Goal: Task Accomplishment & Management: Use online tool/utility

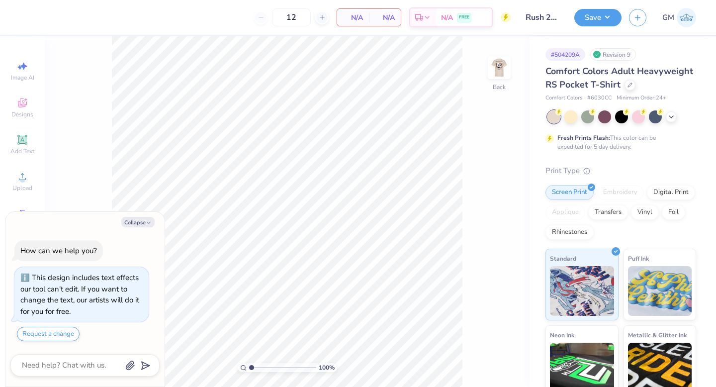
type textarea "x"
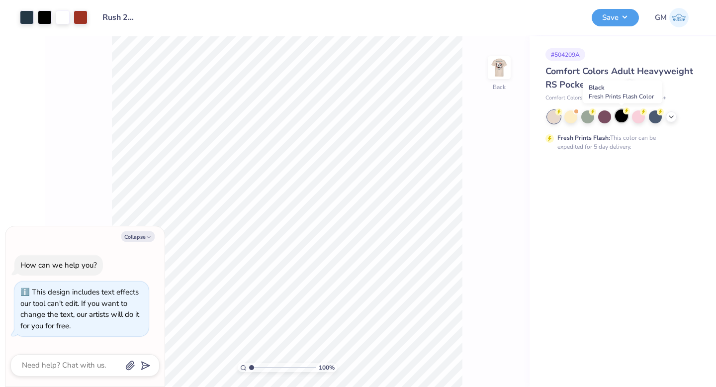
click at [621, 119] on div at bounding box center [621, 115] width 13 height 13
click at [42, 17] on div at bounding box center [45, 16] width 14 height 14
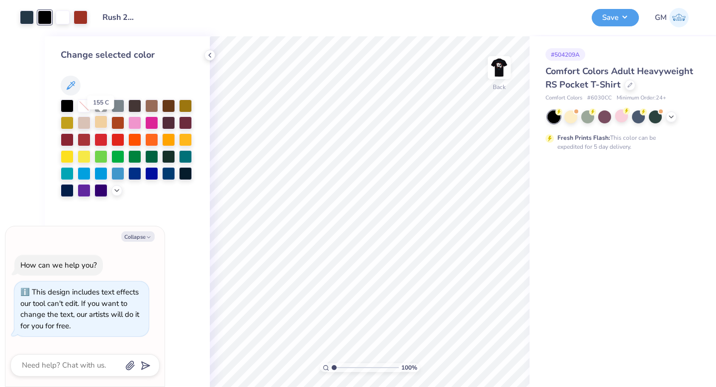
click at [102, 124] on div at bounding box center [101, 121] width 13 height 13
click at [117, 185] on div at bounding box center [116, 189] width 11 height 11
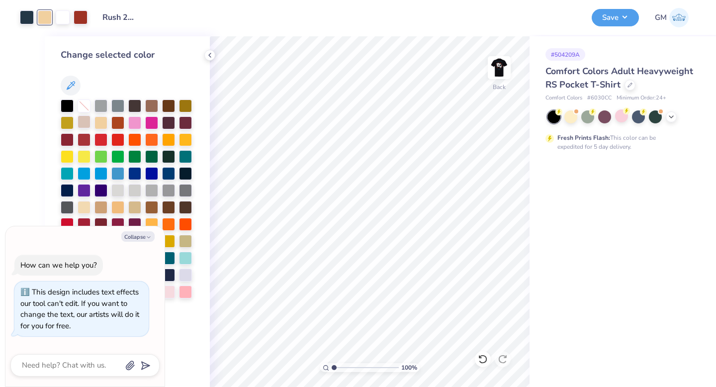
click at [84, 117] on div at bounding box center [84, 121] width 13 height 13
click at [83, 207] on div at bounding box center [84, 206] width 13 height 13
click at [29, 18] on div at bounding box center [27, 16] width 14 height 14
click at [101, 172] on div at bounding box center [101, 172] width 13 height 13
click at [149, 171] on div at bounding box center [151, 172] width 13 height 13
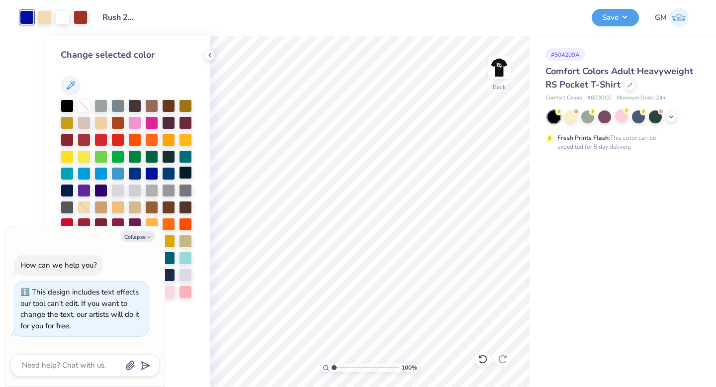
click at [184, 175] on div at bounding box center [185, 172] width 13 height 13
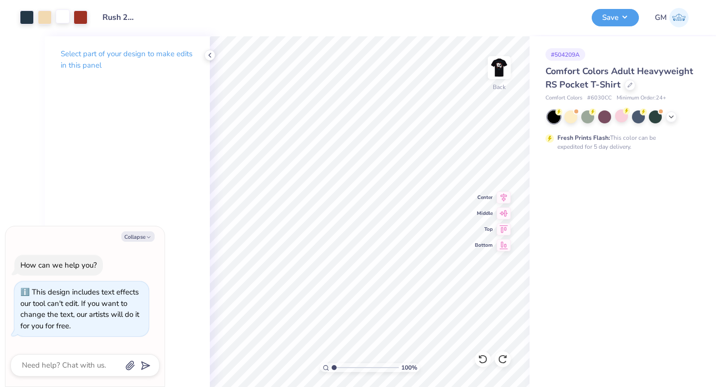
click at [64, 20] on div at bounding box center [63, 16] width 14 height 14
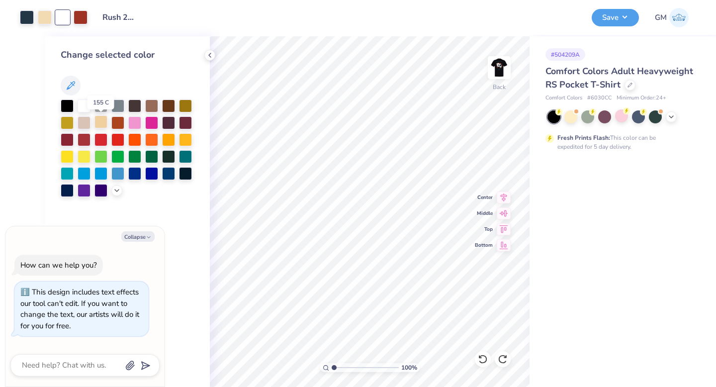
click at [98, 124] on div at bounding box center [101, 121] width 13 height 13
click at [43, 21] on div at bounding box center [45, 16] width 14 height 14
click at [87, 102] on div at bounding box center [84, 104] width 13 height 13
click at [30, 18] on div at bounding box center [27, 16] width 14 height 14
click at [201, 26] on div "Design Title Rush 25 Work in progress" at bounding box center [339, 17] width 489 height 35
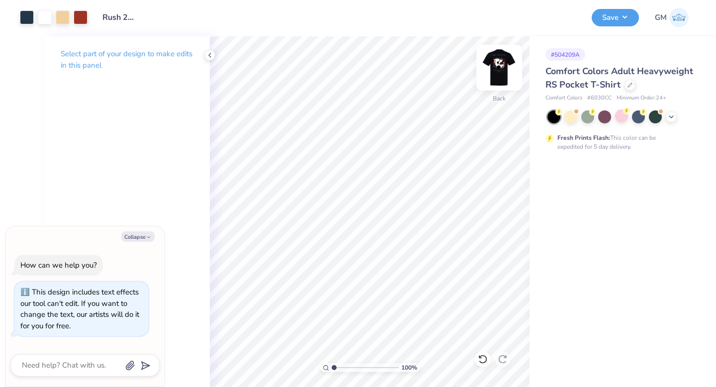
click at [492, 76] on img at bounding box center [500, 68] width 40 height 40
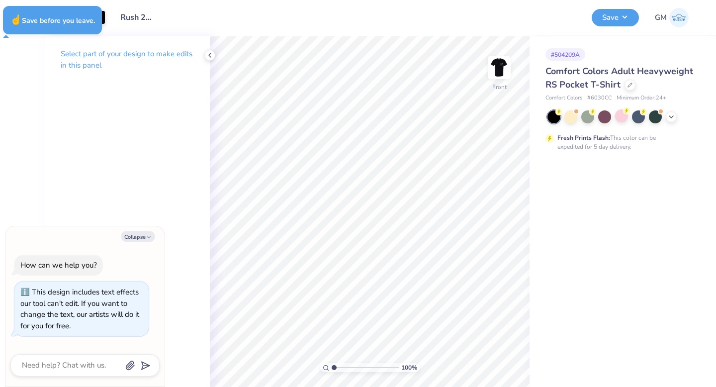
type textarea "x"
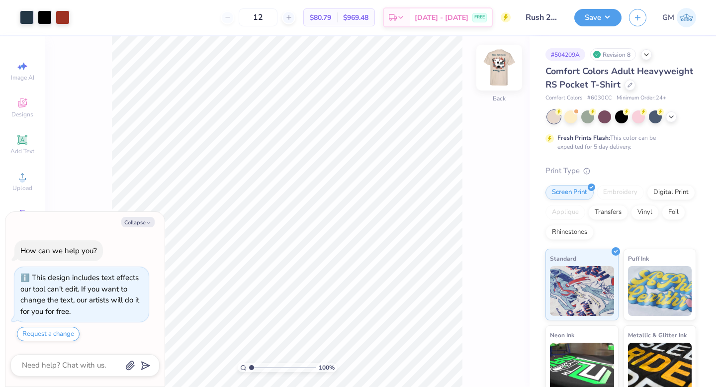
click at [494, 81] on img at bounding box center [500, 68] width 40 height 40
type textarea "x"
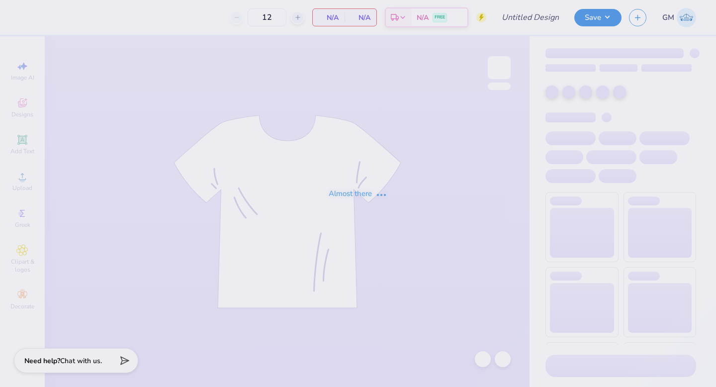
type input "Rush 25 Work in progress"
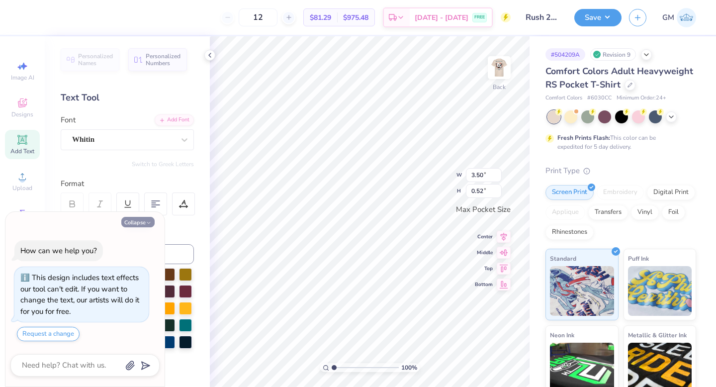
click at [151, 223] on icon "button" at bounding box center [149, 223] width 6 height 6
type textarea "x"
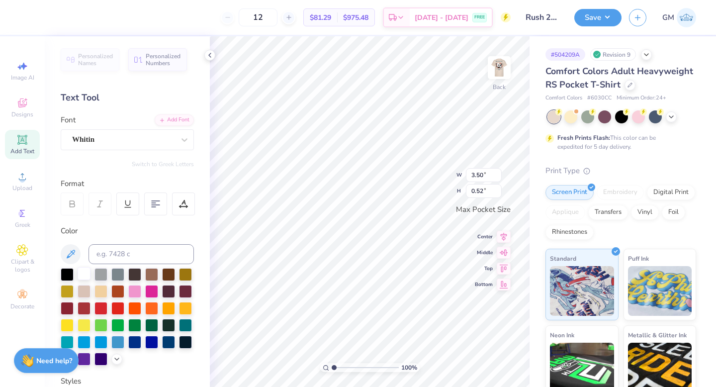
click at [85, 276] on div at bounding box center [84, 273] width 13 height 13
type input "3.44"
type input "0.51"
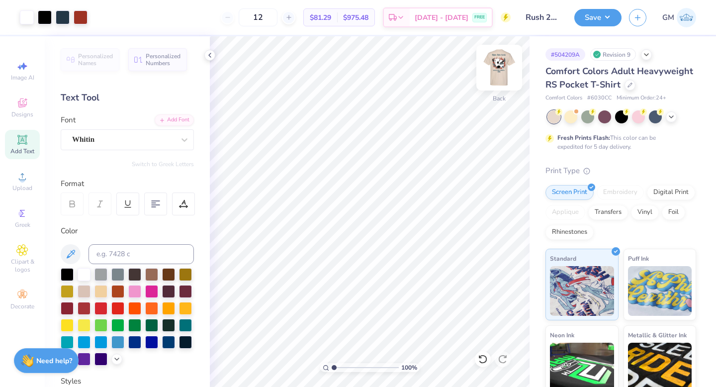
click at [496, 77] on img at bounding box center [500, 68] width 40 height 40
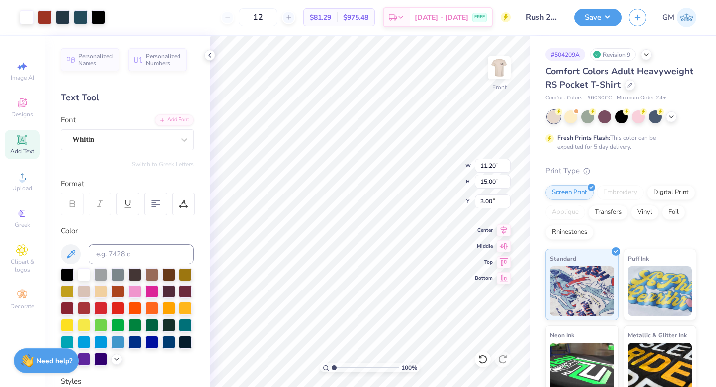
click at [157, 16] on div "12 $81.29 Per Item $975.48 Total Est. Delivery Sep 8 - 11 FREE" at bounding box center [312, 17] width 398 height 35
click at [581, 15] on button "Save" at bounding box center [598, 15] width 47 height 17
click at [27, 108] on icon at bounding box center [22, 103] width 12 height 12
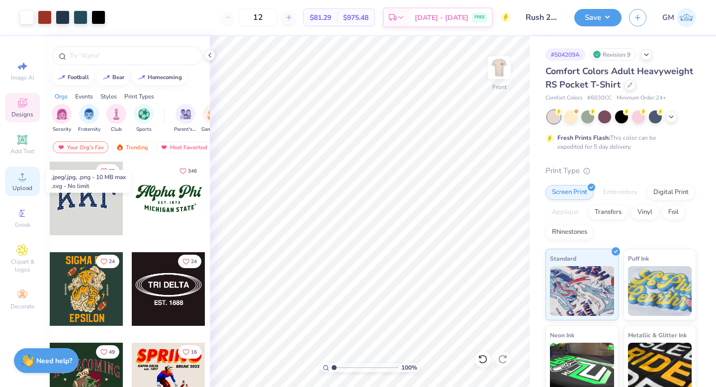
click at [17, 178] on icon at bounding box center [22, 177] width 12 height 12
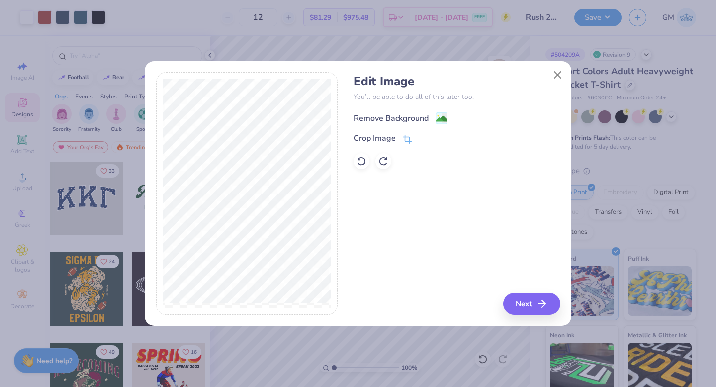
click at [440, 117] on image at bounding box center [441, 118] width 11 height 11
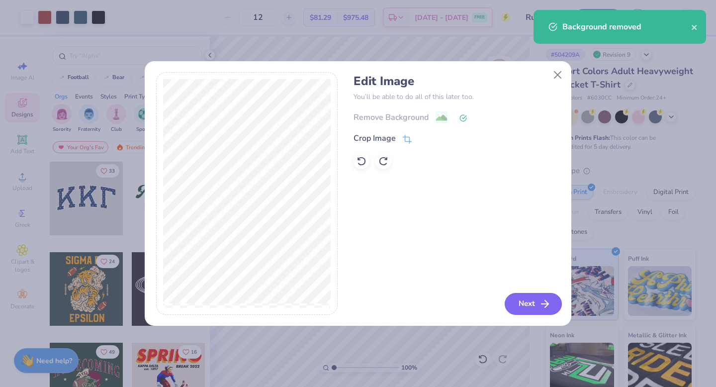
click at [531, 298] on button "Next" at bounding box center [533, 304] width 57 height 22
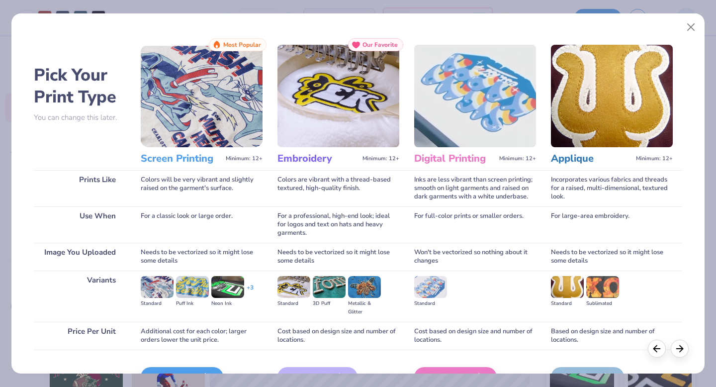
scroll to position [59, 0]
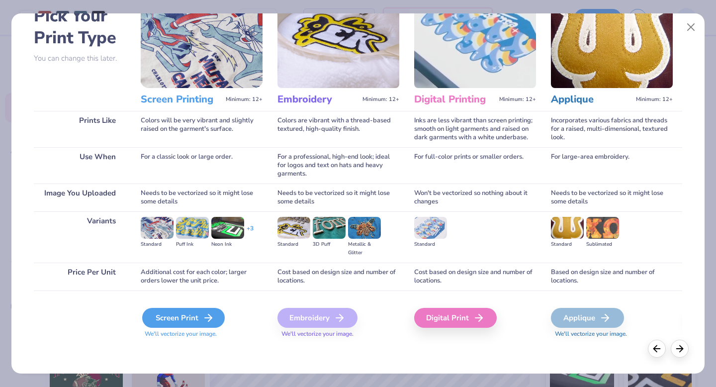
click at [204, 315] on icon at bounding box center [208, 318] width 12 height 12
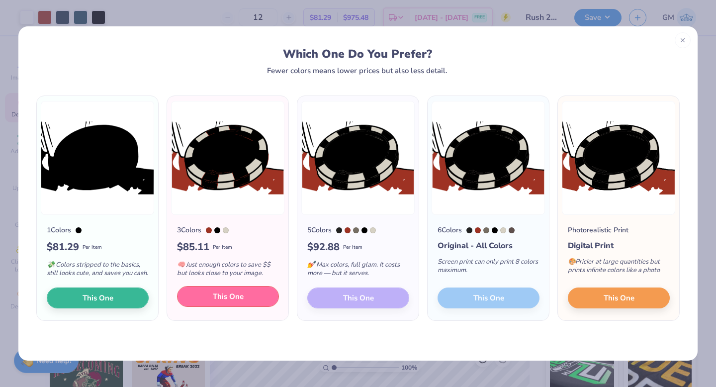
click at [261, 307] on button "This One" at bounding box center [228, 296] width 102 height 21
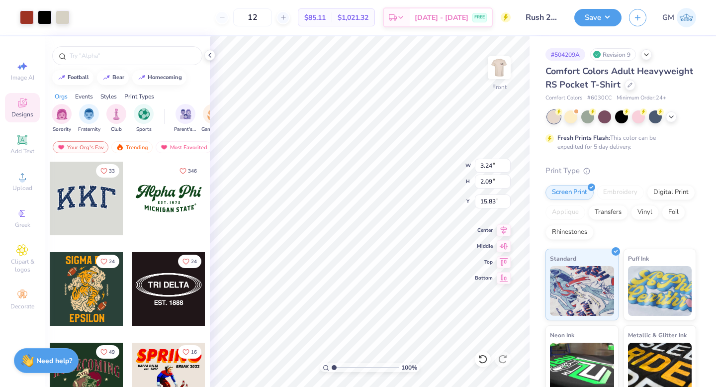
type input "3.24"
type input "2.09"
type input "12.87"
drag, startPoint x: 334, startPoint y: 366, endPoint x: 361, endPoint y: 368, distance: 27.4
type input "5.12"
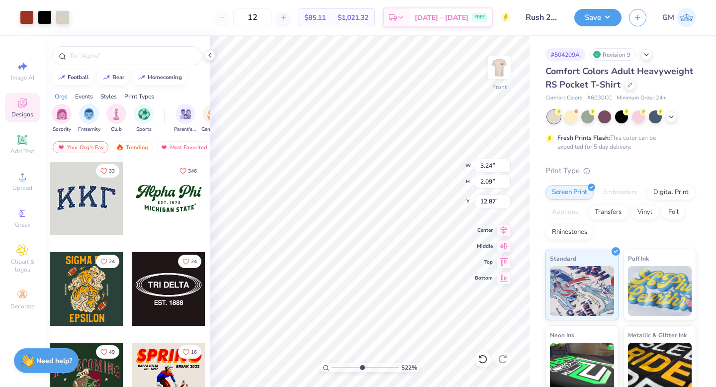
click at [361, 368] on input "range" at bounding box center [365, 367] width 67 height 9
type input "3.95"
type input "2.54"
type input "12.48"
type input "4.13"
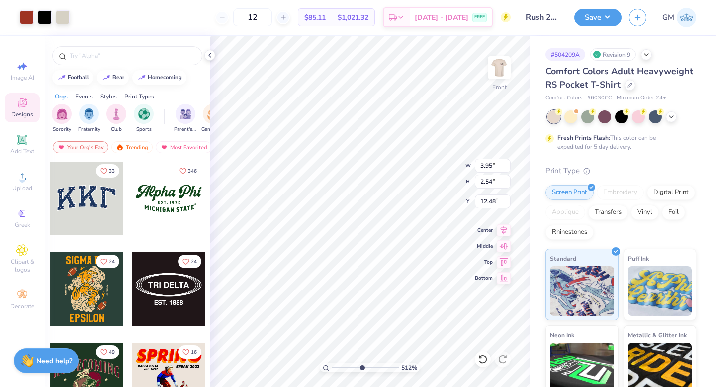
type input "2.66"
type input "12.45"
type input "4.31"
type input "2.77"
type input "12.33"
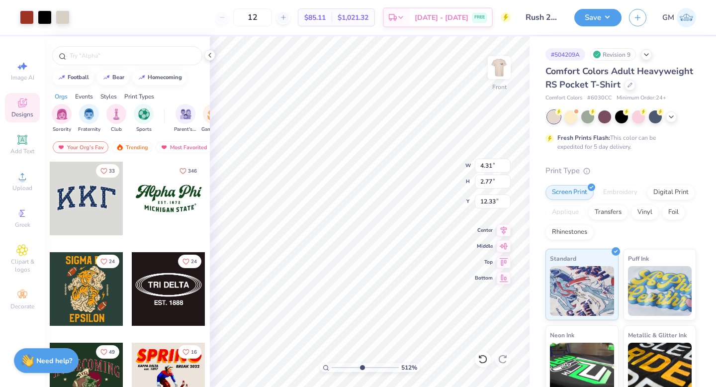
type input "11.20"
type input "15.00"
type input "3.00"
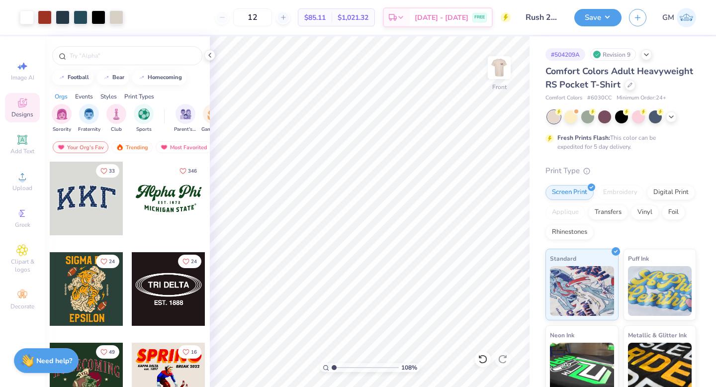
drag, startPoint x: 360, startPoint y: 366, endPoint x: 334, endPoint y: 363, distance: 26.0
type input "1.07"
click at [334, 363] on input "range" at bounding box center [365, 367] width 67 height 9
click at [27, 178] on icon at bounding box center [22, 177] width 12 height 12
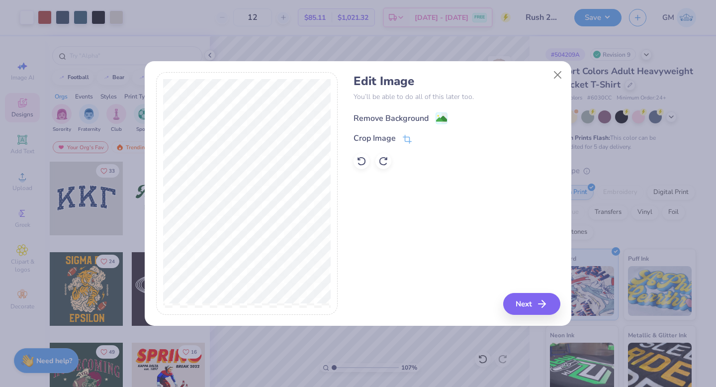
click at [442, 119] on image at bounding box center [441, 118] width 11 height 11
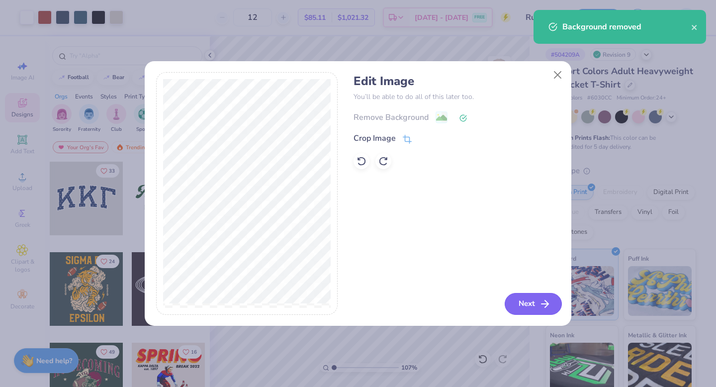
click at [540, 306] on icon "button" at bounding box center [545, 304] width 12 height 12
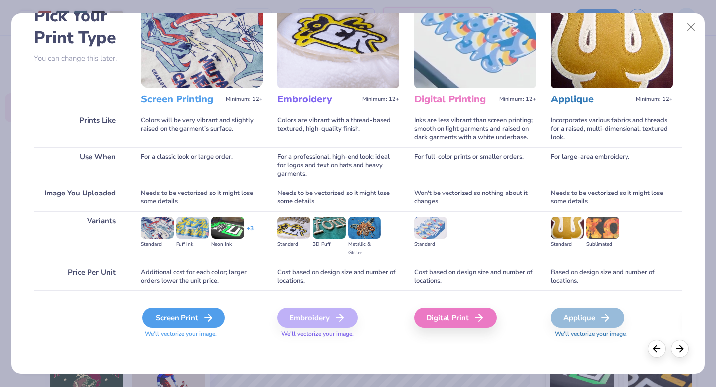
click at [172, 322] on div "Screen Print" at bounding box center [183, 318] width 83 height 20
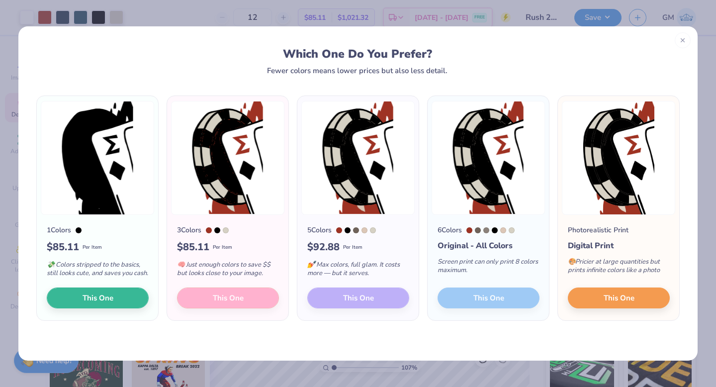
click at [240, 312] on div "3 Colors $ 85.11 Per Item 🧠 Just enough colors to save $$ but looks close to yo…" at bounding box center [227, 267] width 121 height 105
click at [244, 305] on div "3 Colors $ 85.11 Per Item 🧠 Just enough colors to save $$ but looks close to yo…" at bounding box center [227, 267] width 121 height 105
click at [243, 198] on img at bounding box center [227, 158] width 113 height 114
click at [221, 302] on div "3 Colors $ 85.11 Per Item 🧠 Just enough colors to save $$ but looks close to yo…" at bounding box center [227, 267] width 121 height 105
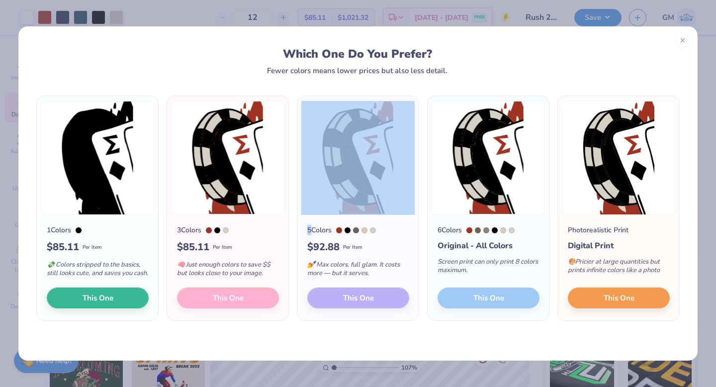
click at [221, 302] on div "3 Colors $ 85.11 Per Item 🧠 Just enough colors to save $$ but looks close to yo…" at bounding box center [227, 267] width 121 height 105
click at [113, 307] on button "This One" at bounding box center [98, 296] width 102 height 21
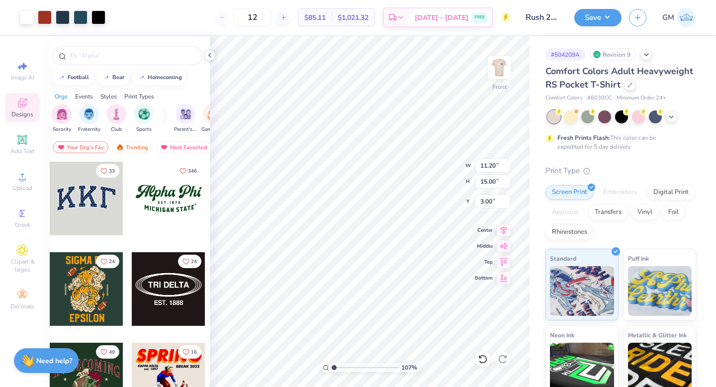
type input "4.31"
type input "2.77"
type input "6.71"
drag, startPoint x: 335, startPoint y: 366, endPoint x: 360, endPoint y: 366, distance: 24.9
click at [360, 366] on input "range" at bounding box center [365, 367] width 67 height 9
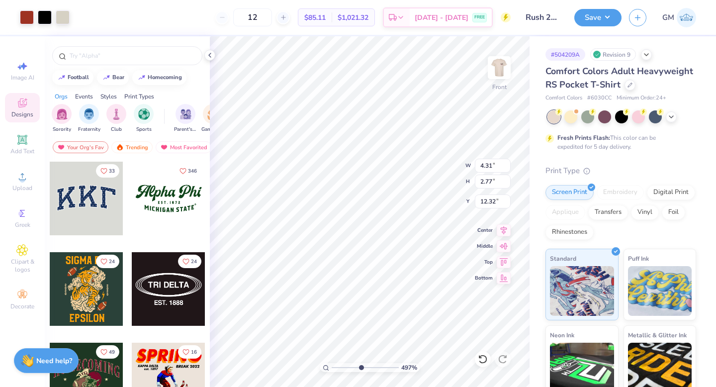
type input "4.88"
click at [589, 22] on button "Save" at bounding box center [598, 15] width 47 height 17
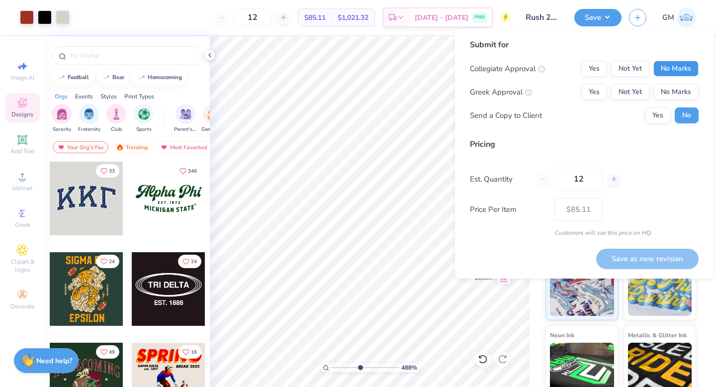
click at [679, 69] on button "No Marks" at bounding box center [676, 69] width 45 height 16
click at [589, 95] on button "Yes" at bounding box center [595, 92] width 26 height 16
click at [642, 259] on button "Save as new revision" at bounding box center [647, 259] width 102 height 20
type input "$85.11"
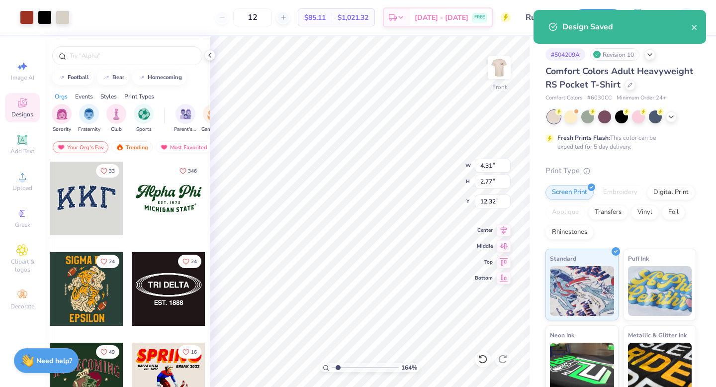
drag, startPoint x: 359, startPoint y: 367, endPoint x: 338, endPoint y: 367, distance: 20.9
type input "1.65"
click at [338, 367] on input "range" at bounding box center [365, 367] width 67 height 9
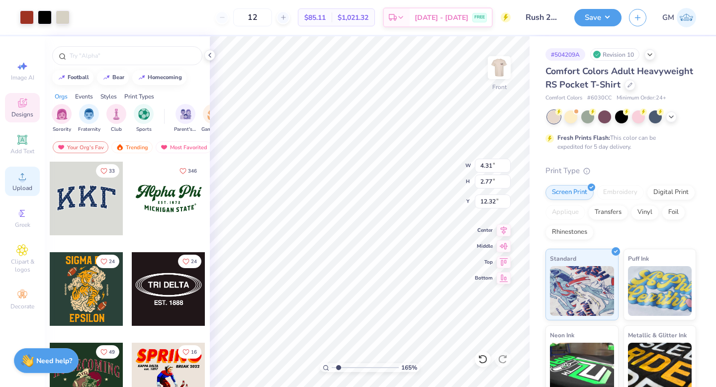
click at [29, 179] on div "Upload" at bounding box center [22, 181] width 35 height 29
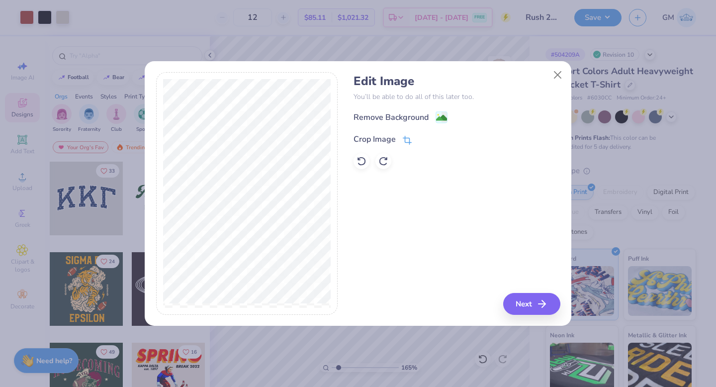
click at [406, 141] on icon at bounding box center [407, 140] width 9 height 9
click at [423, 140] on icon at bounding box center [424, 138] width 6 height 6
click at [440, 117] on image at bounding box center [441, 118] width 11 height 11
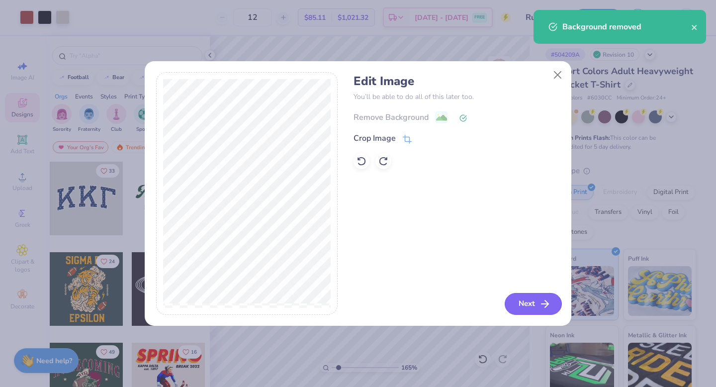
click at [539, 305] on icon "button" at bounding box center [545, 304] width 12 height 12
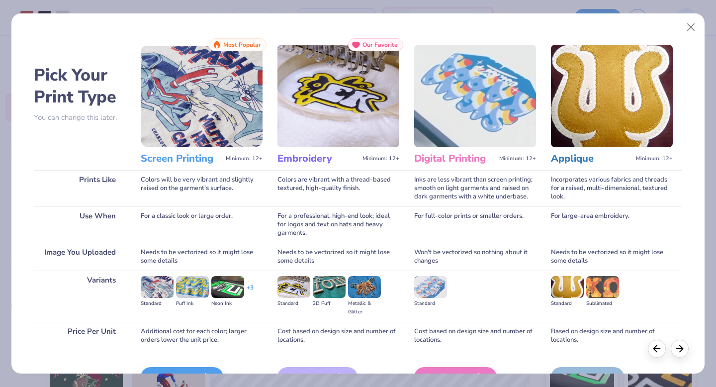
scroll to position [59, 0]
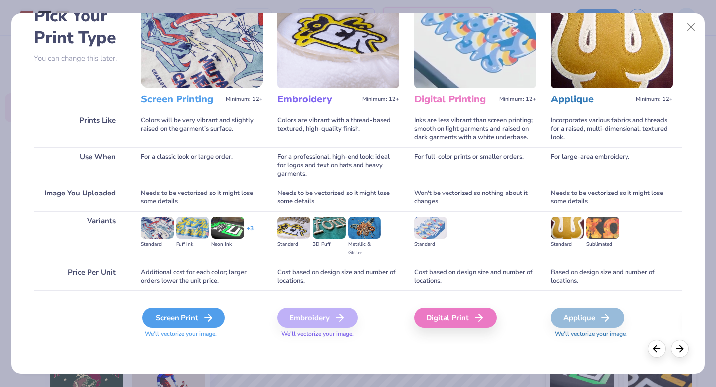
click at [186, 320] on div "Screen Print" at bounding box center [183, 318] width 83 height 20
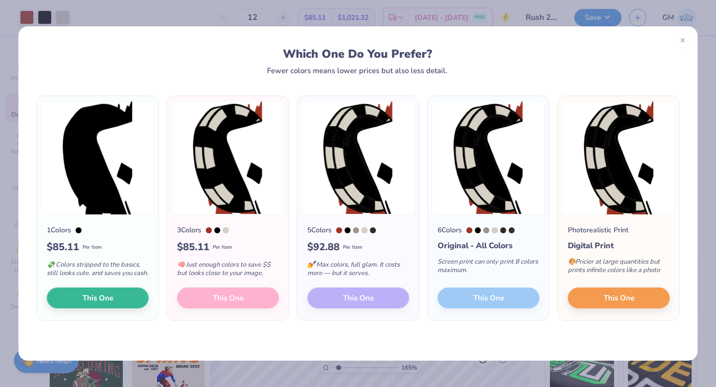
click at [236, 192] on img at bounding box center [227, 158] width 113 height 114
click at [657, 305] on button "This One" at bounding box center [619, 296] width 102 height 21
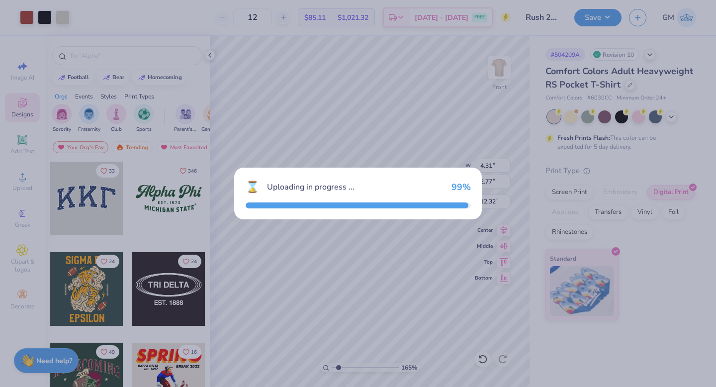
type input "4.82"
type input "7.87"
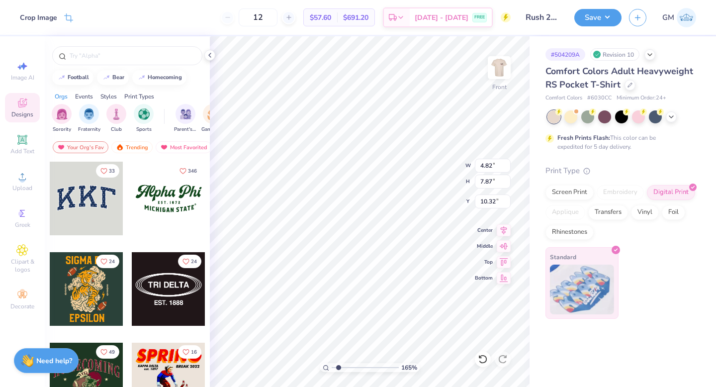
type input "5.32"
type input "1.76"
type input "2.87"
type input "6.72"
type input "6.56"
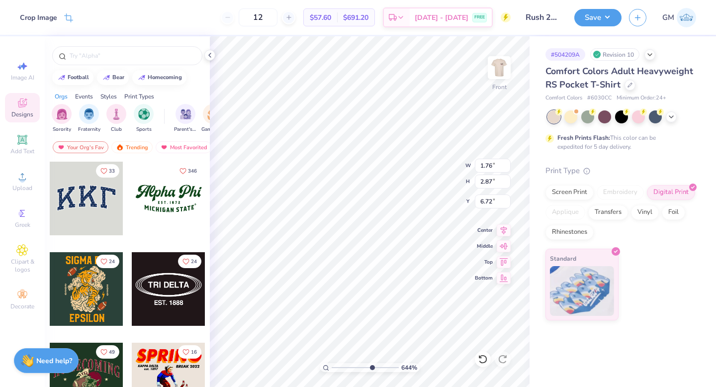
drag, startPoint x: 337, startPoint y: 366, endPoint x: 371, endPoint y: 365, distance: 33.3
click at [371, 365] on input "range" at bounding box center [365, 367] width 67 height 9
type input "6.70"
type input "1.79"
type input "2.93"
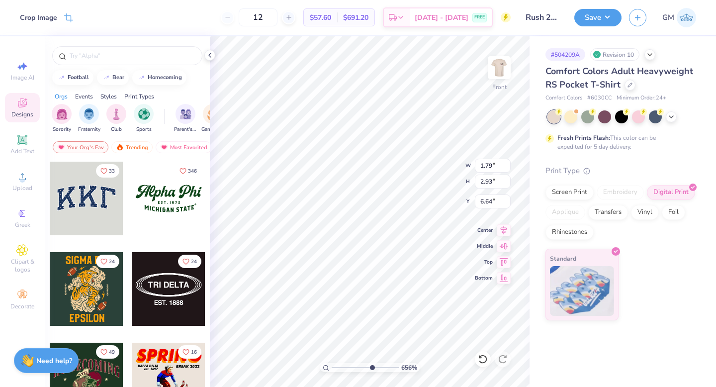
type input "6.68"
click at [478, 188] on input "2.93" at bounding box center [493, 182] width 36 height 14
type input "11.20"
type input "15.00"
type input "3.00"
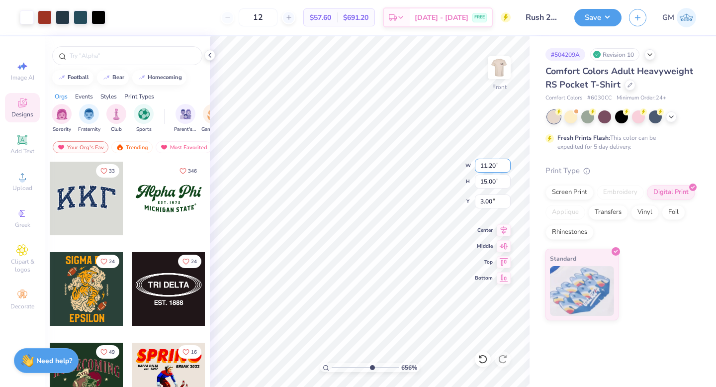
type input "1.79"
type input "2.93"
type input "6.68"
type input "1.82"
type input "2.97"
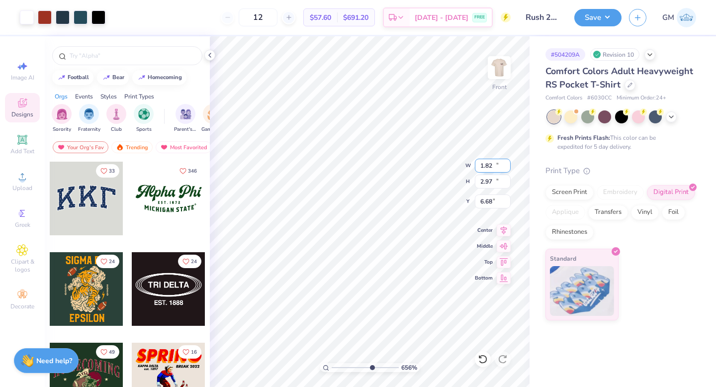
type input "11.20"
type input "15.00"
type input "3.00"
click at [583, 192] on div "Screen Print" at bounding box center [570, 191] width 48 height 15
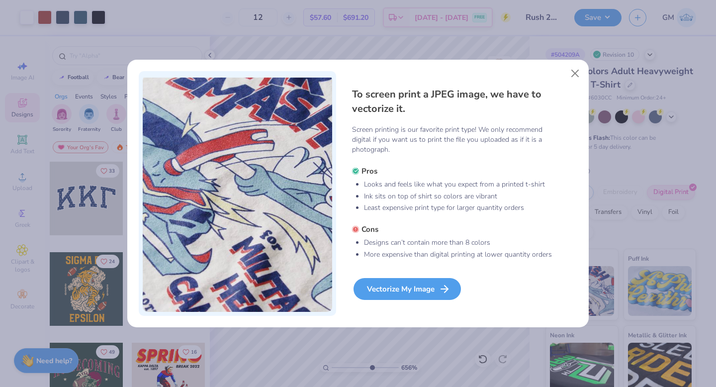
click at [428, 289] on div "Vectorize My Image" at bounding box center [407, 289] width 107 height 22
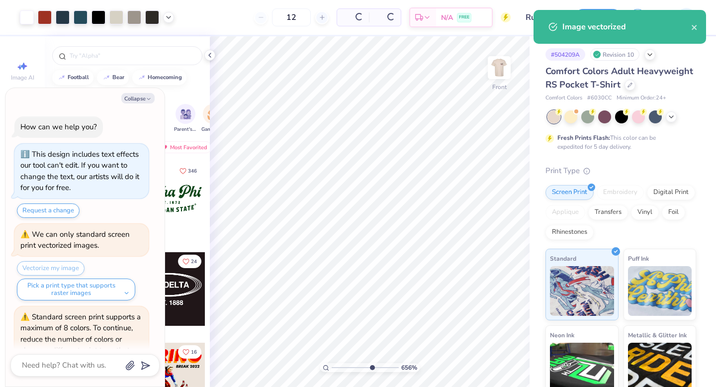
scroll to position [58, 0]
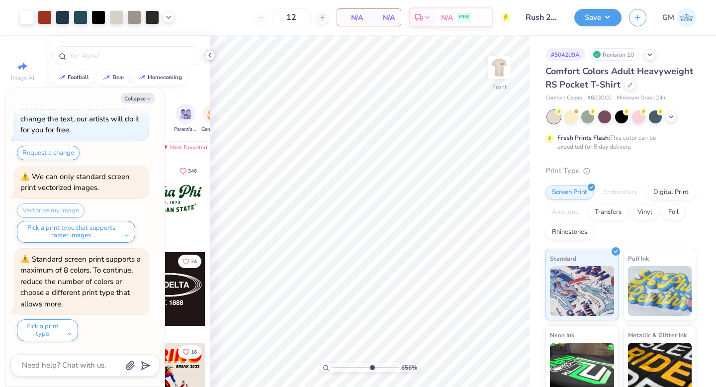
click at [209, 55] on polyline at bounding box center [210, 55] width 2 height 4
type textarea "x"
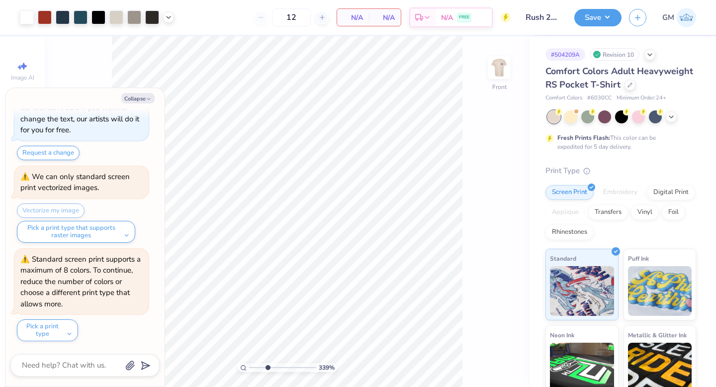
click at [267, 368] on input "range" at bounding box center [282, 367] width 67 height 9
type input "2.15"
click at [259, 366] on input "range" at bounding box center [282, 367] width 67 height 9
click at [136, 17] on div at bounding box center [134, 16] width 14 height 14
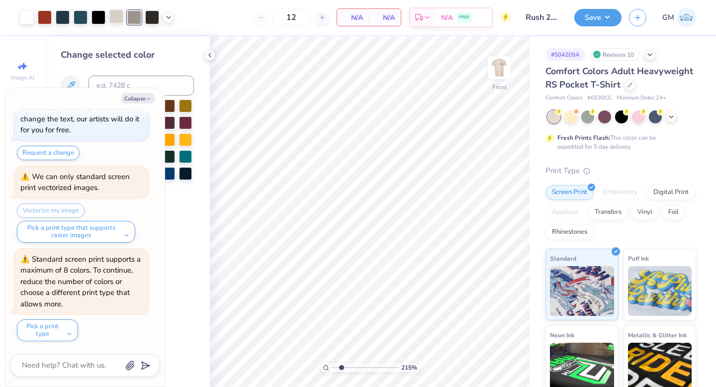
click at [119, 17] on div at bounding box center [116, 16] width 14 height 14
click at [133, 18] on div at bounding box center [134, 16] width 14 height 14
type textarea "x"
click at [134, 81] on input at bounding box center [141, 86] width 105 height 20
type input "7527"
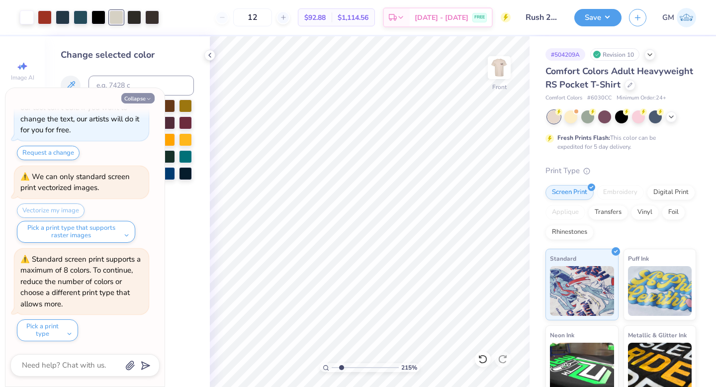
click at [149, 98] on icon "button" at bounding box center [149, 99] width 6 height 6
type textarea "x"
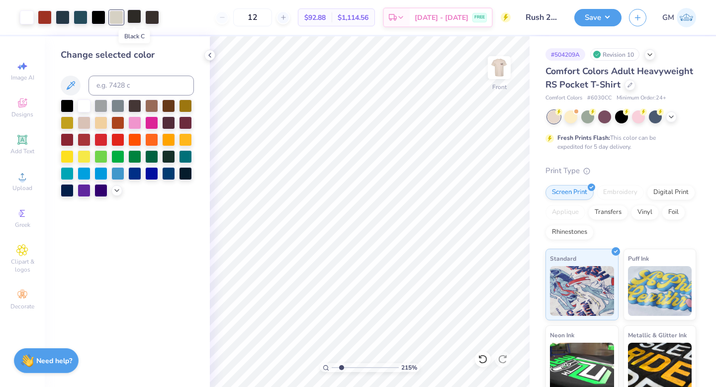
click at [134, 19] on div at bounding box center [134, 16] width 14 height 14
click at [69, 104] on div at bounding box center [67, 104] width 13 height 13
drag, startPoint x: 341, startPoint y: 368, endPoint x: 331, endPoint y: 368, distance: 9.5
type input "1"
click at [332, 368] on input "range" at bounding box center [365, 367] width 67 height 9
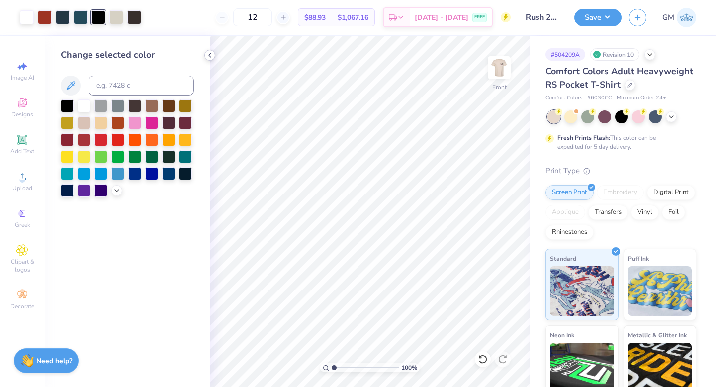
click at [208, 56] on icon at bounding box center [210, 55] width 8 height 8
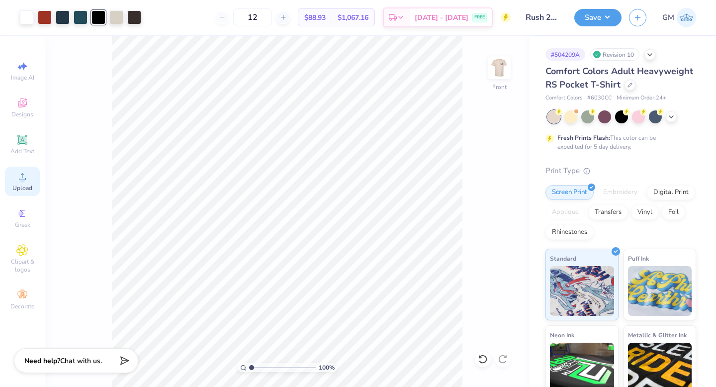
click at [24, 181] on circle at bounding box center [21, 179] width 5 height 5
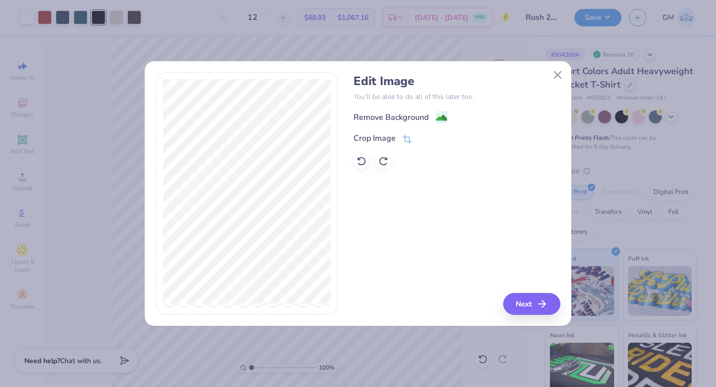
click at [438, 115] on circle at bounding box center [438, 114] width 1 height 1
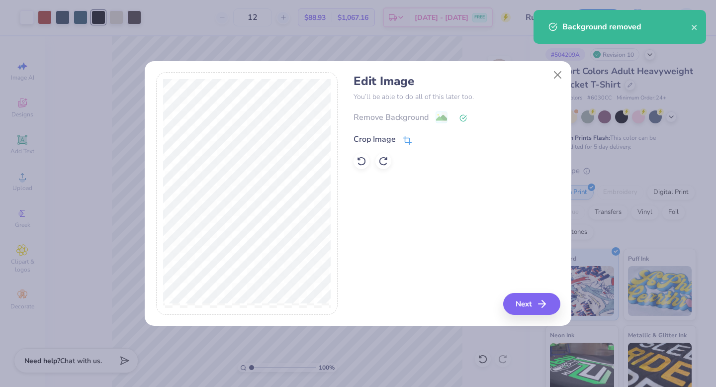
click at [405, 138] on icon at bounding box center [408, 139] width 6 height 6
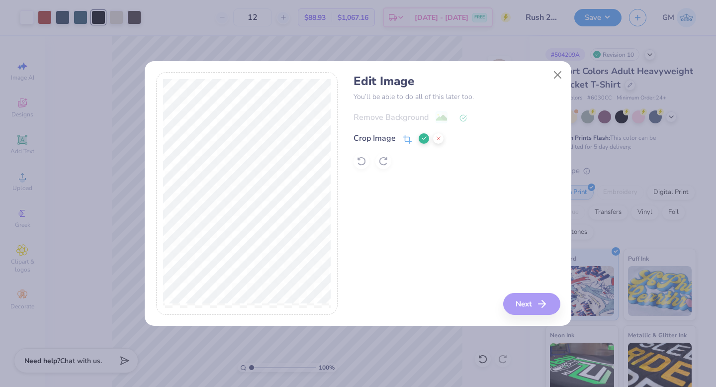
click at [427, 138] on button at bounding box center [424, 138] width 10 height 10
click at [532, 296] on button "Next" at bounding box center [533, 304] width 57 height 22
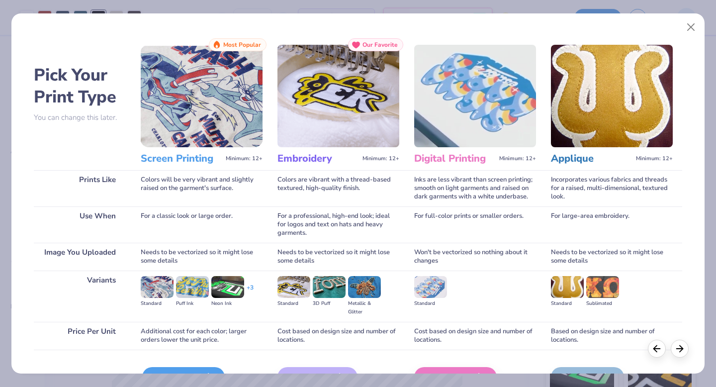
click at [206, 369] on div "Screen Print" at bounding box center [183, 377] width 83 height 20
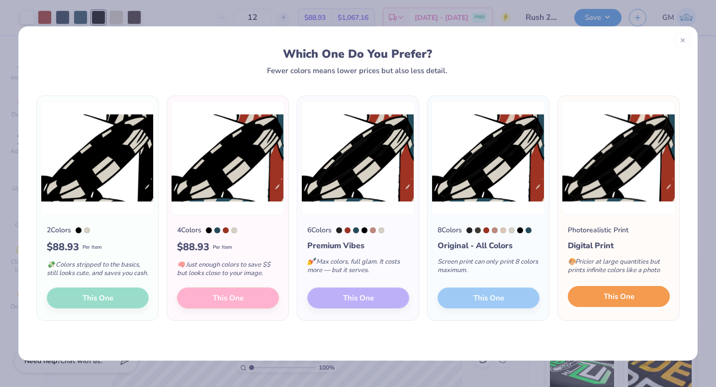
click at [628, 300] on span "This One" at bounding box center [619, 296] width 31 height 11
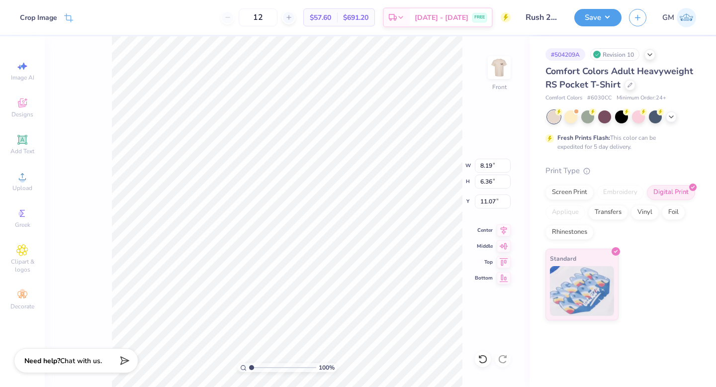
type input "6.68"
click at [293, 369] on input "range" at bounding box center [282, 367] width 67 height 9
click at [269, 368] on input "range" at bounding box center [282, 367] width 67 height 9
type input "1.79"
click at [257, 366] on input "range" at bounding box center [282, 367] width 67 height 9
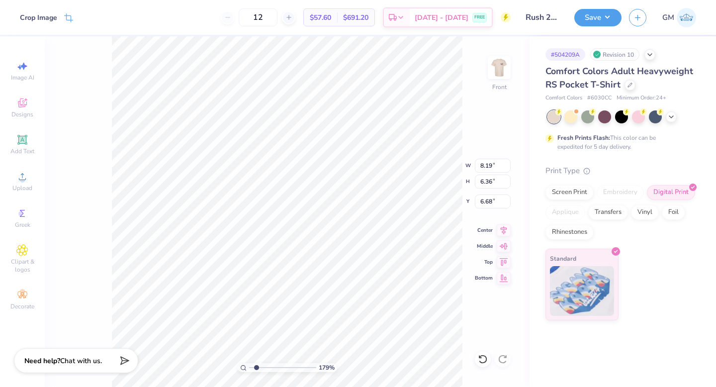
type input "2.74"
type input "2.12"
type input "8.38"
click at [260, 367] on input "range" at bounding box center [282, 367] width 67 height 9
click at [265, 366] on input "range" at bounding box center [282, 367] width 67 height 9
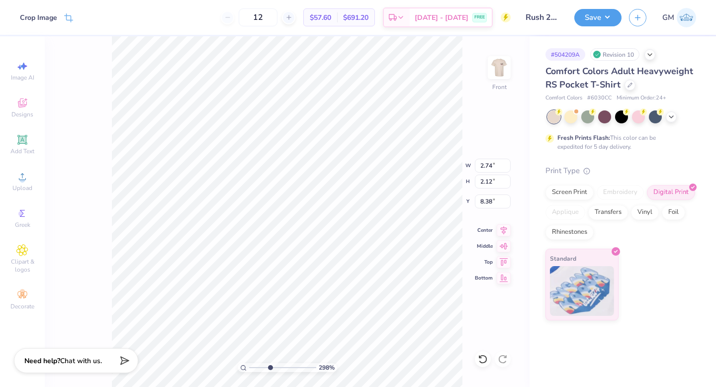
type input "3.79"
click at [270, 365] on input "range" at bounding box center [282, 367] width 67 height 9
type input "2.94"
type input "2.28"
type input "8.22"
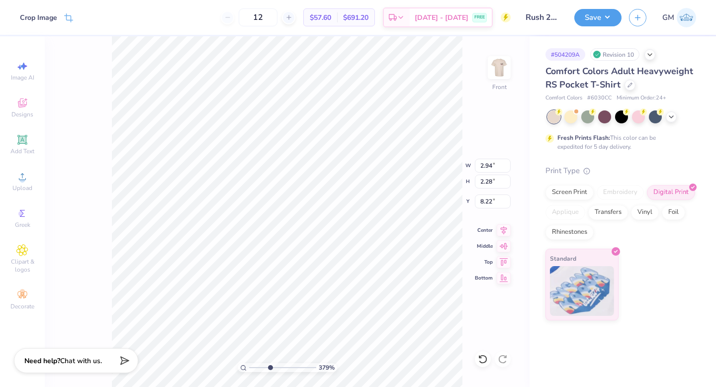
type input "3.01"
type input "2.33"
type input "8.29"
type input "11.20"
type input "15.00"
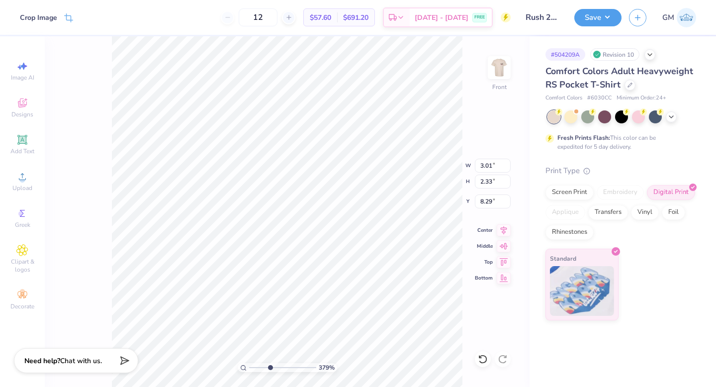
type input "3.00"
type input "3.01"
type input "2.33"
type input "8.29"
type input "3.02"
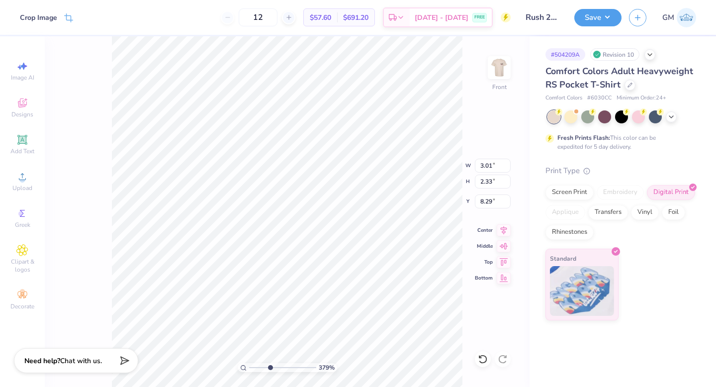
type input "2.34"
type input "11.20"
type input "15.00"
type input "3.00"
type input "3.02"
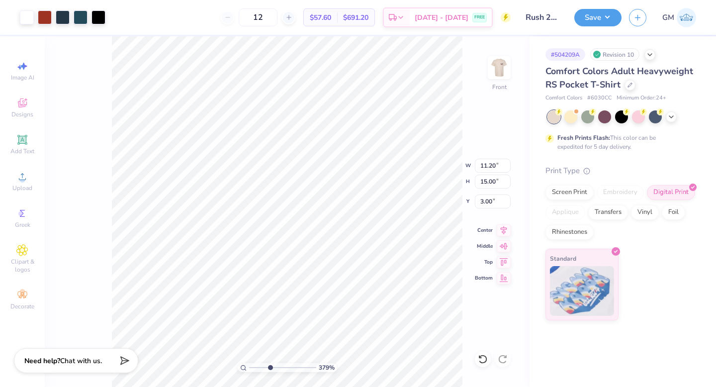
type input "2.34"
type input "8.29"
type input "11.20"
type input "15.00"
type input "3.00"
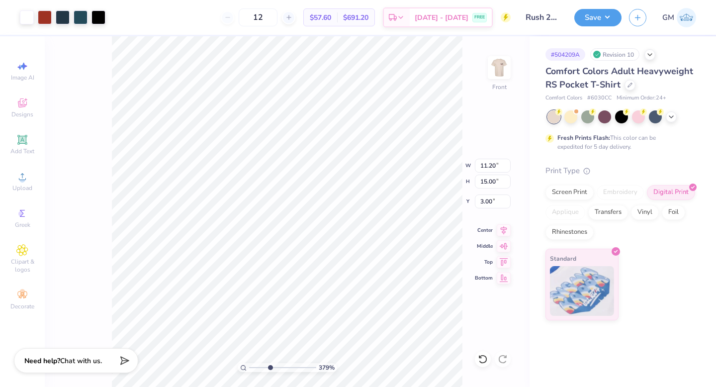
type input "3.02"
type input "2.34"
type input "8.29"
type input "3.08"
type input "2.39"
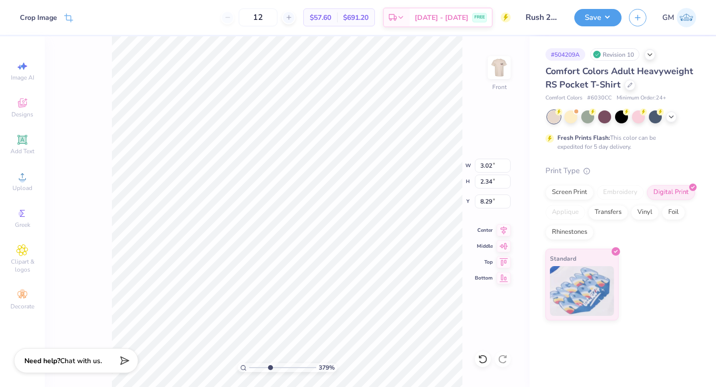
type input "8.24"
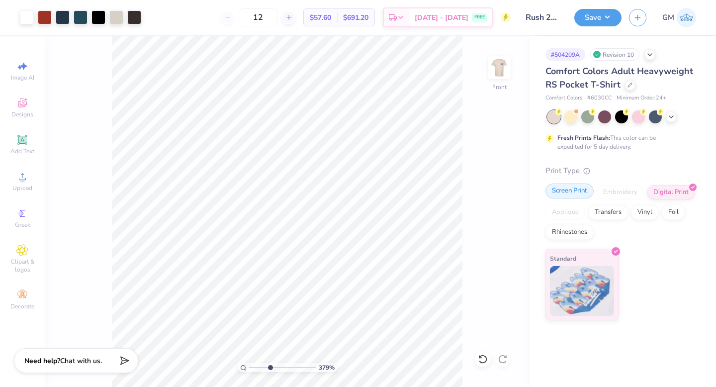
click at [581, 194] on div "Screen Print" at bounding box center [570, 191] width 48 height 15
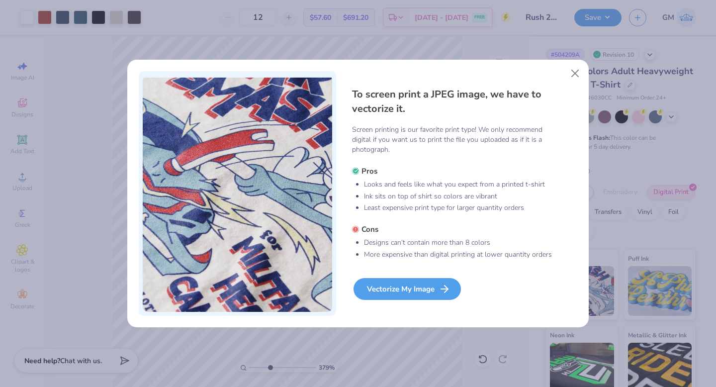
click at [401, 289] on div "Vectorize My Image" at bounding box center [407, 289] width 107 height 22
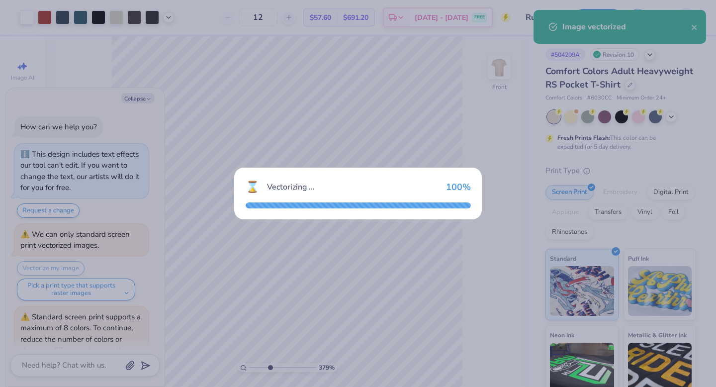
scroll to position [239, 0]
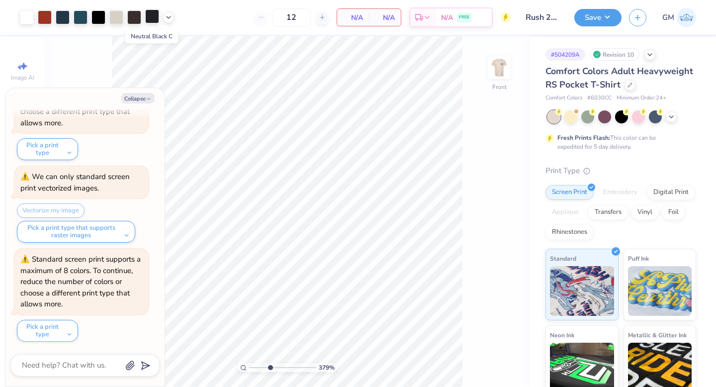
click at [152, 15] on div at bounding box center [152, 16] width 14 height 14
type textarea "x"
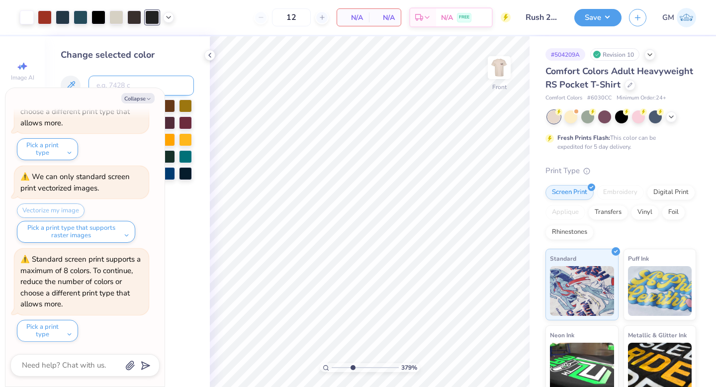
click at [121, 84] on input at bounding box center [141, 86] width 105 height 20
type input "black"
click at [140, 100] on button "Collapse" at bounding box center [137, 98] width 33 height 10
type textarea "x"
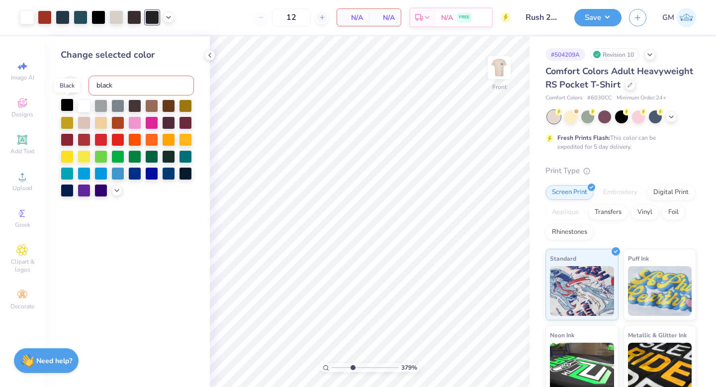
click at [70, 105] on div at bounding box center [67, 104] width 13 height 13
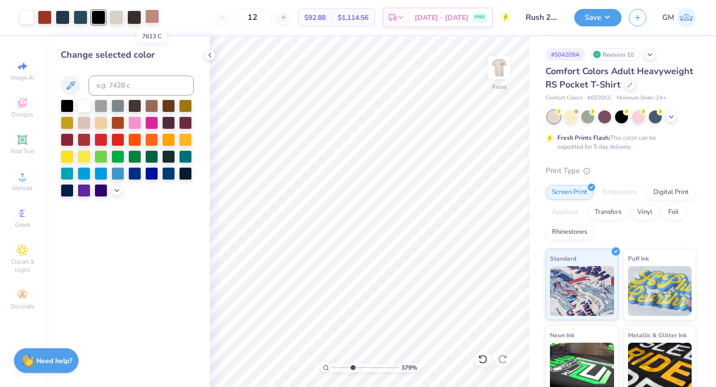
click at [154, 19] on div at bounding box center [152, 16] width 14 height 14
click at [117, 18] on div at bounding box center [116, 16] width 14 height 14
click at [152, 13] on div at bounding box center [152, 16] width 14 height 14
click at [148, 78] on input at bounding box center [141, 86] width 105 height 20
type input "5727c"
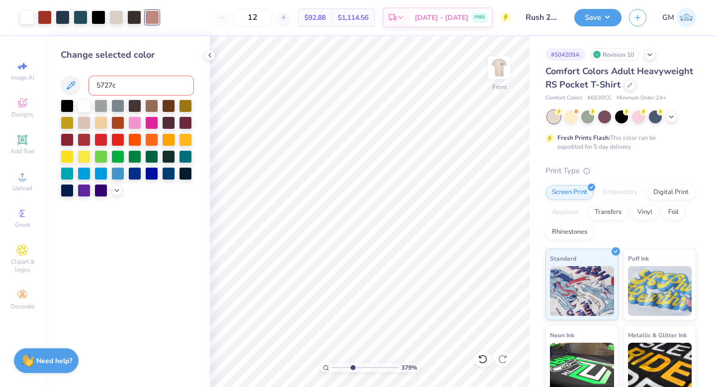
click at [103, 84] on input "5727c" at bounding box center [141, 86] width 105 height 20
type input "7527"
click at [341, 366] on input "range" at bounding box center [365, 367] width 67 height 9
type input "1"
click at [334, 367] on input "range" at bounding box center [365, 367] width 67 height 9
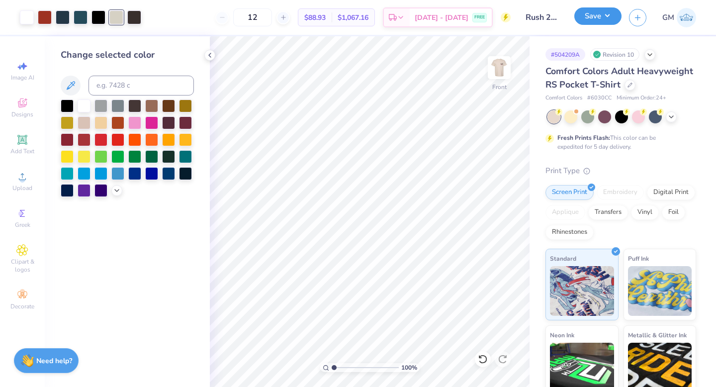
click at [584, 18] on button "Save" at bounding box center [598, 15] width 47 height 17
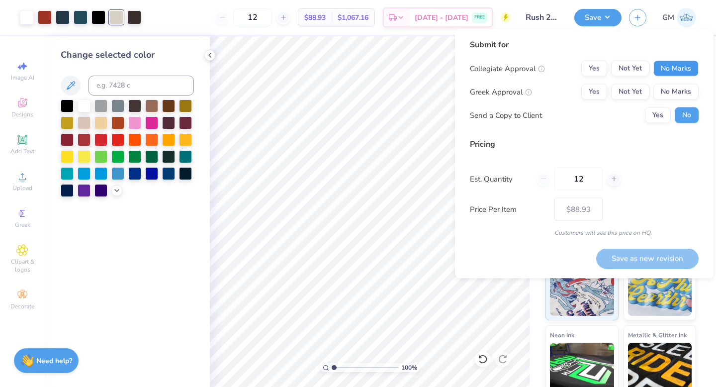
click at [659, 70] on button "No Marks" at bounding box center [676, 69] width 45 height 16
click at [593, 97] on button "Yes" at bounding box center [595, 92] width 26 height 16
click at [647, 255] on button "Save as new revision" at bounding box center [647, 258] width 102 height 20
type input "$88.93"
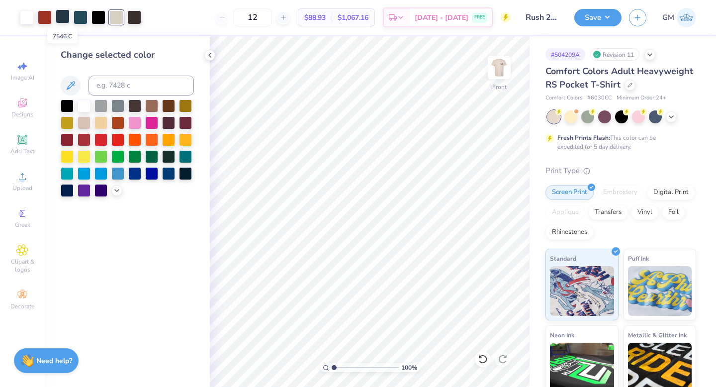
click at [62, 16] on div at bounding box center [63, 16] width 14 height 14
click at [111, 89] on input at bounding box center [141, 86] width 105 height 20
type input "7477"
click at [118, 15] on div at bounding box center [116, 16] width 14 height 14
click at [120, 85] on input at bounding box center [141, 86] width 105 height 20
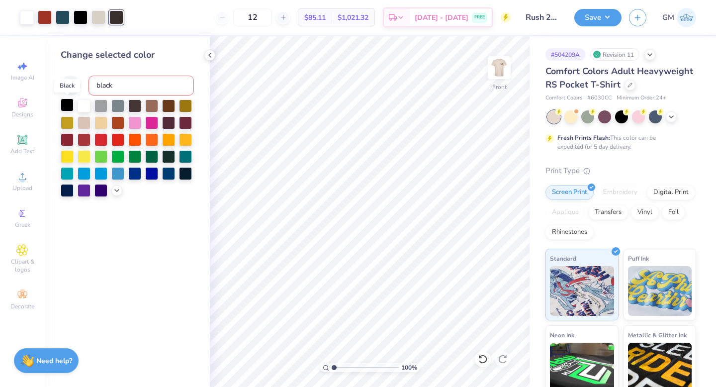
type input "black"
click at [67, 107] on div at bounding box center [67, 104] width 13 height 13
click at [496, 68] on img at bounding box center [500, 68] width 40 height 40
click at [26, 18] on div at bounding box center [27, 16] width 14 height 14
click at [588, 14] on button "Save" at bounding box center [598, 17] width 47 height 17
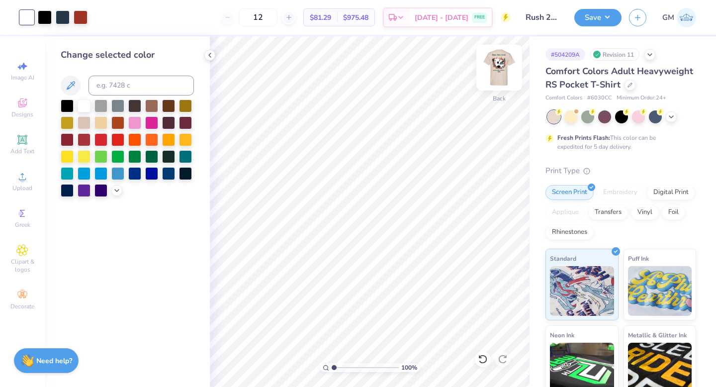
click at [499, 78] on img at bounding box center [500, 68] width 40 height 40
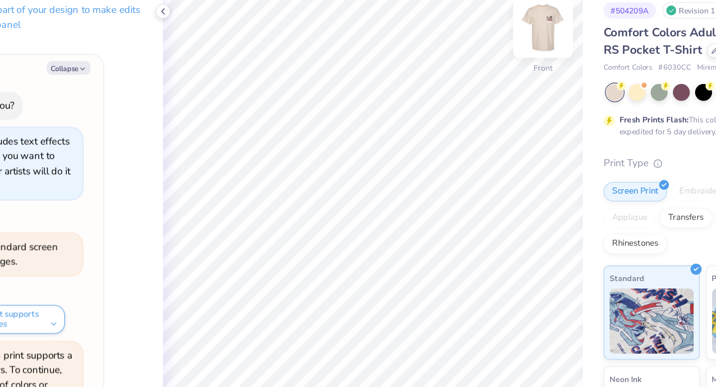
scroll to position [338, 0]
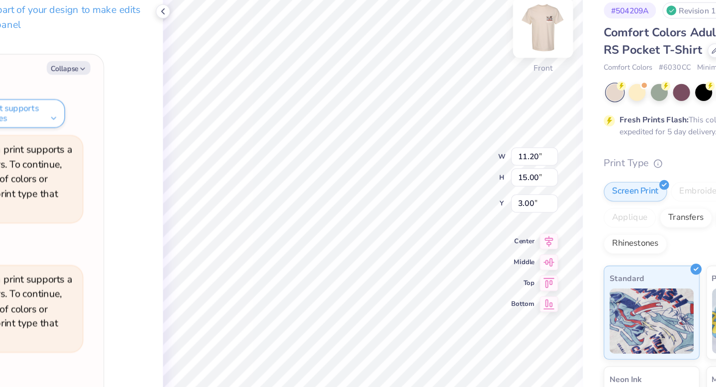
type textarea "x"
type input "2.65"
type textarea "x"
type input "12.86"
type textarea "x"
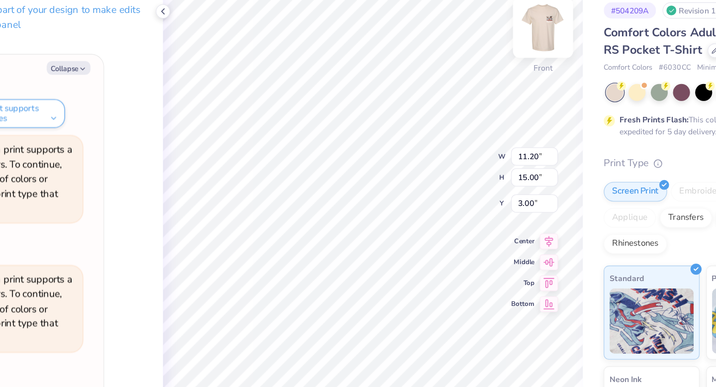
type input "3.06"
type input "2.39"
type input "8.45"
type textarea "x"
type input "8.75"
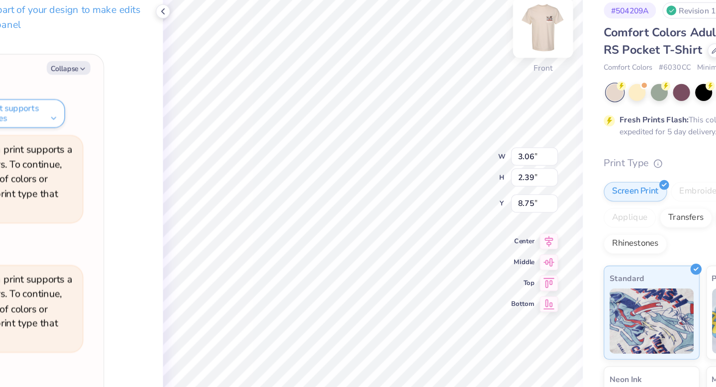
type textarea "x"
type input "8.45"
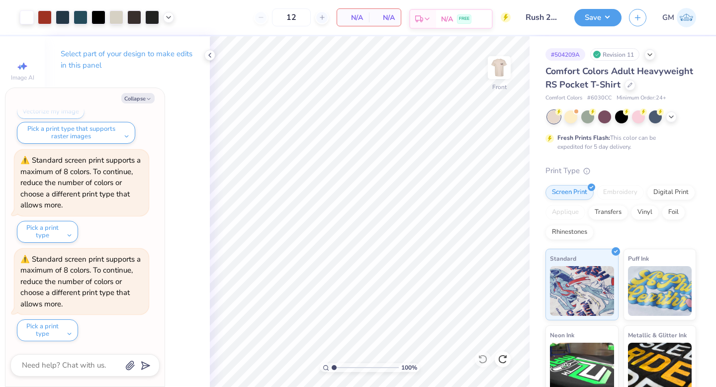
type textarea "x"
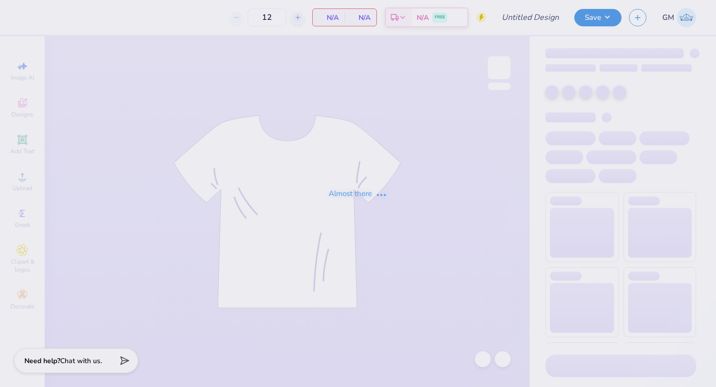
type input "Rush 25 Work in progress"
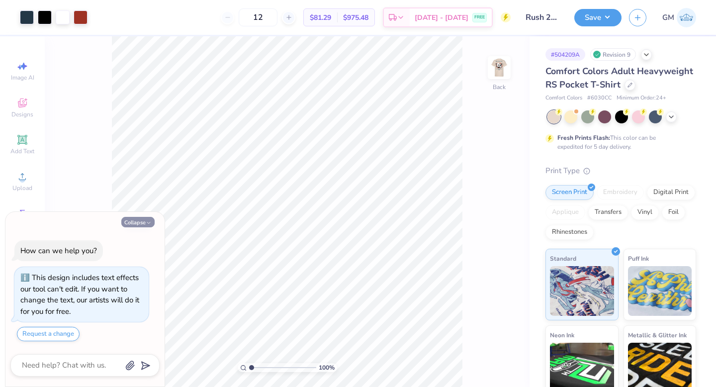
click at [143, 224] on button "Collapse" at bounding box center [137, 222] width 33 height 10
type textarea "x"
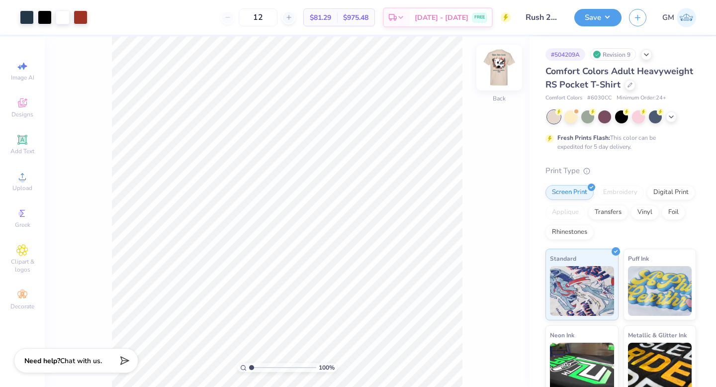
click at [499, 73] on img at bounding box center [500, 68] width 40 height 40
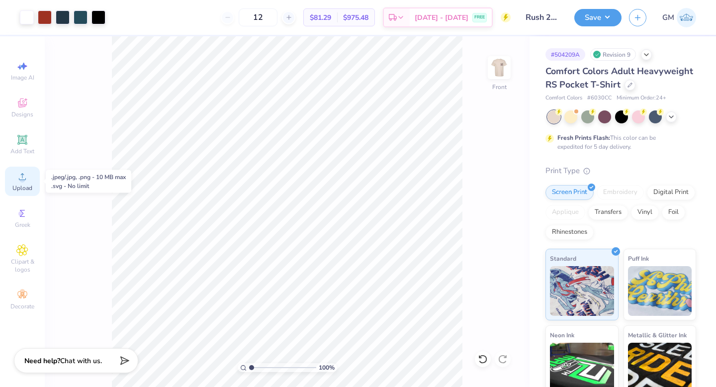
click at [26, 175] on icon at bounding box center [22, 177] width 12 height 12
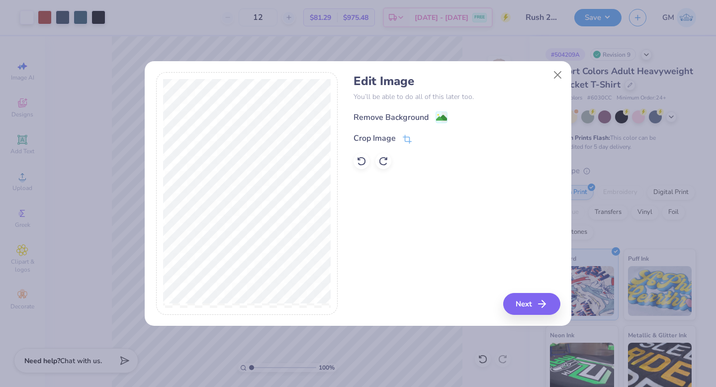
click at [408, 131] on div "Remove Background Crop Image" at bounding box center [457, 140] width 206 height 58
click at [405, 136] on icon at bounding box center [408, 139] width 6 height 6
click at [424, 135] on button at bounding box center [424, 138] width 10 height 10
click at [443, 117] on image at bounding box center [441, 118] width 11 height 11
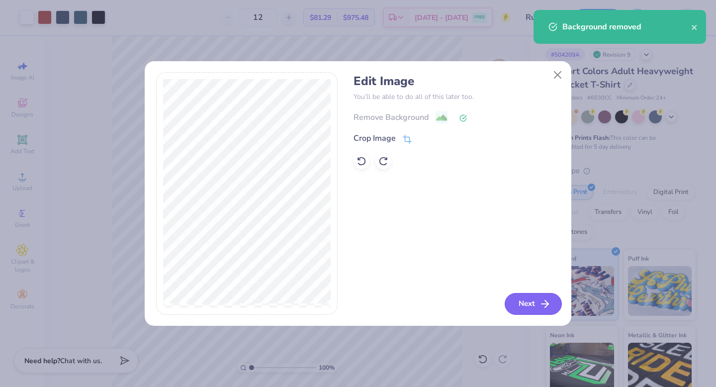
click at [517, 306] on button "Next" at bounding box center [533, 304] width 57 height 22
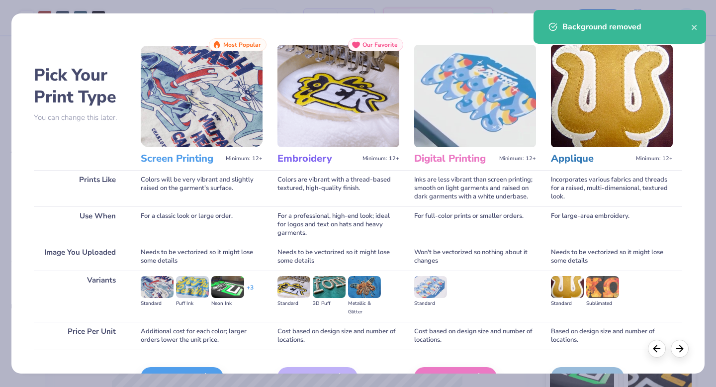
scroll to position [50, 0]
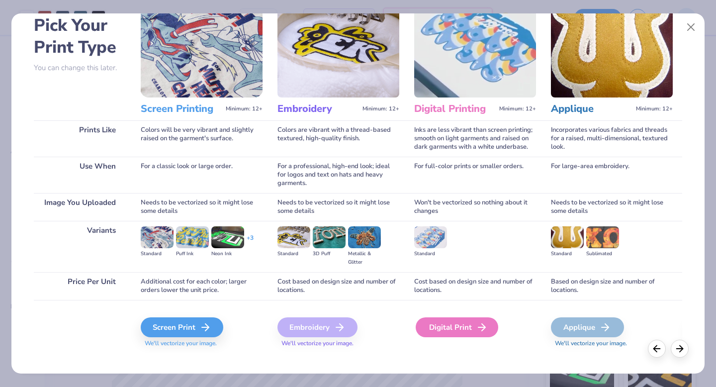
click at [472, 333] on div "Digital Print" at bounding box center [457, 327] width 83 height 20
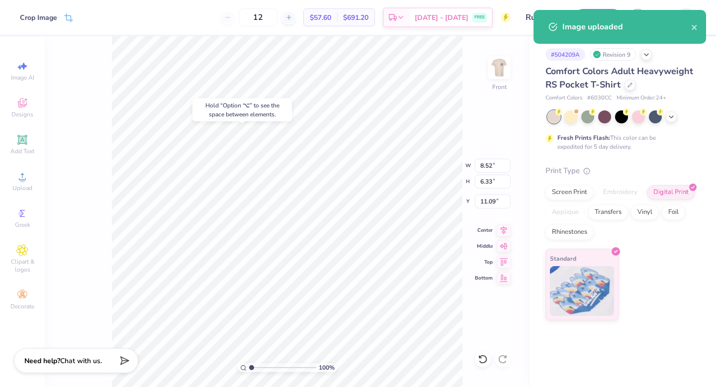
type input "6.86"
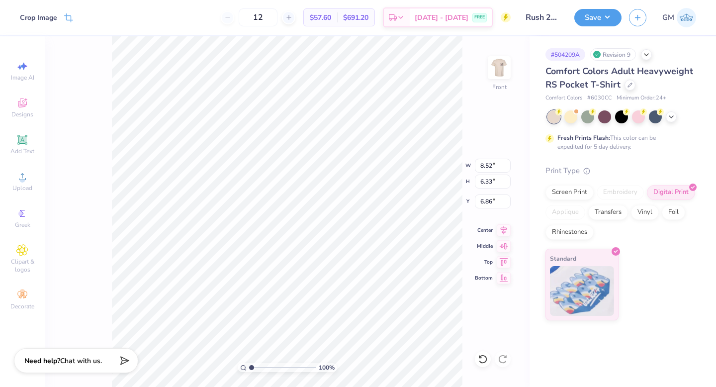
type input "3.99"
type input "2.96"
type input "8.05"
type input "3.36"
click at [267, 368] on input "range" at bounding box center [282, 367] width 67 height 9
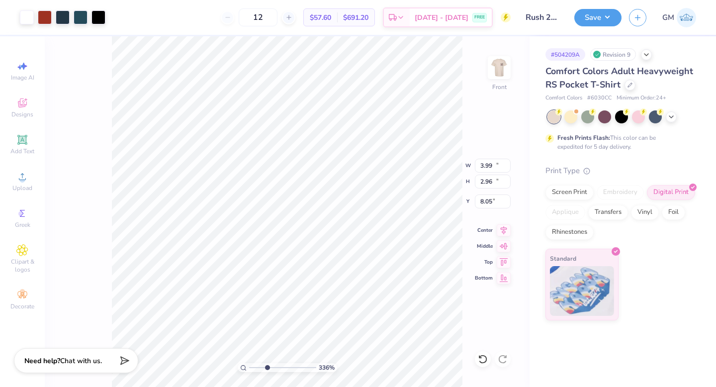
type input "11.20"
type input "15.00"
type input "3.00"
type input "1.29"
click at [253, 367] on input "range" at bounding box center [282, 367] width 67 height 9
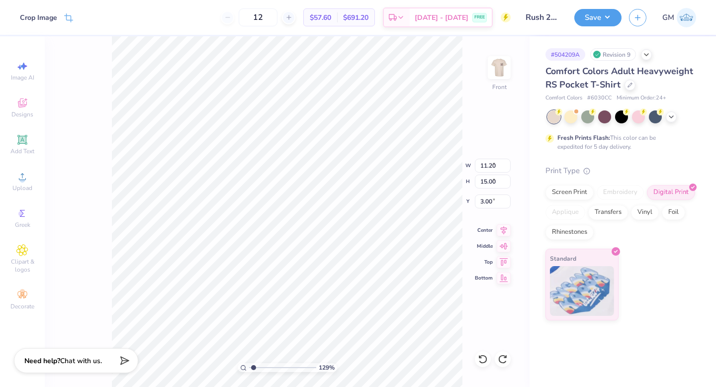
type input "3.99"
type input "2.96"
type input "8.09"
click at [265, 367] on input "range" at bounding box center [282, 367] width 67 height 9
type input "3.15"
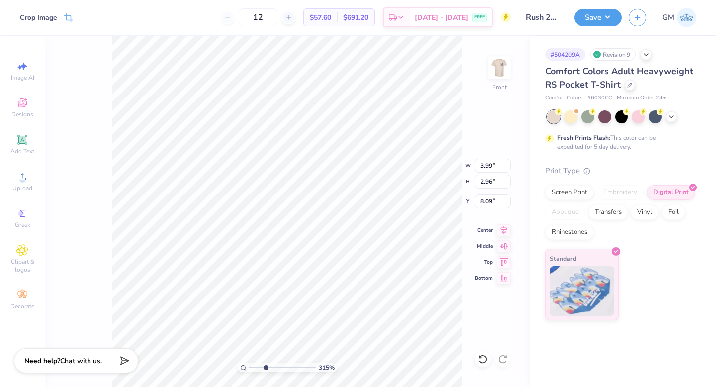
type input "7.95"
type input "3.70"
type input "2.74"
type input "8.28"
type input "3.62"
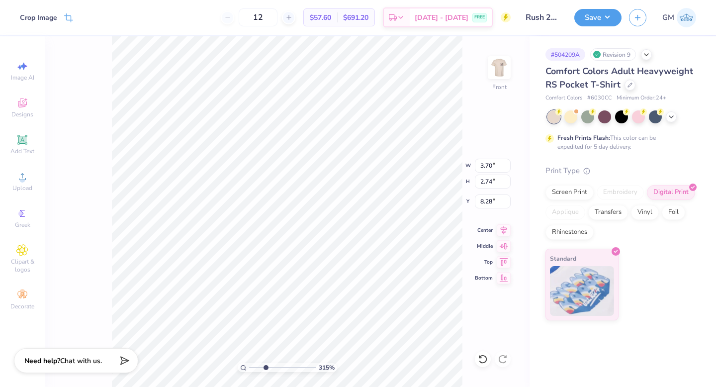
type input "2.69"
type input "7.98"
type input "3.24"
type input "2.41"
type input "8.23"
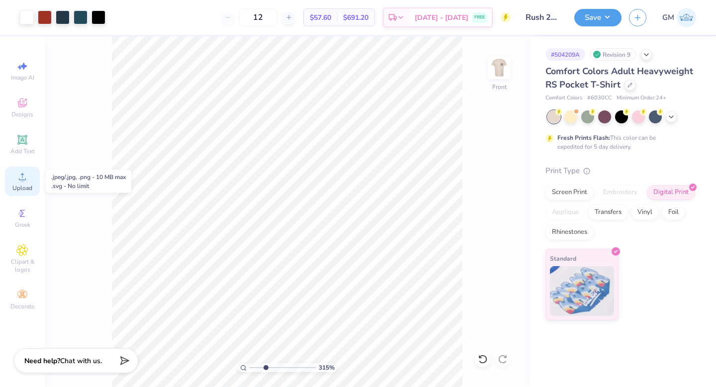
click at [25, 183] on div "Upload" at bounding box center [22, 181] width 35 height 29
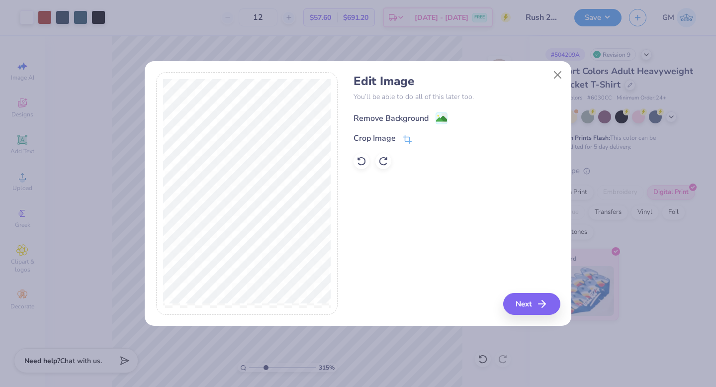
click at [438, 115] on circle at bounding box center [438, 115] width 1 height 1
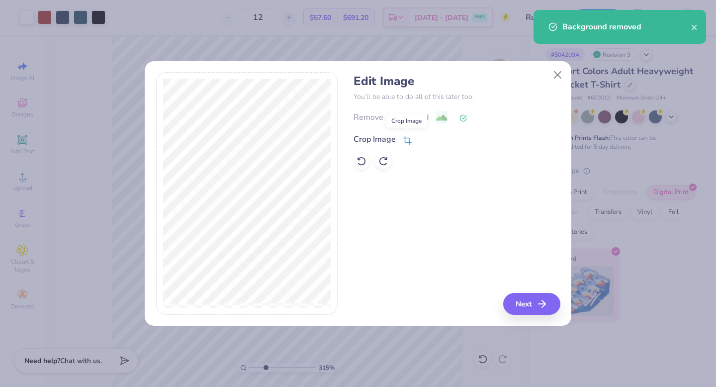
click at [405, 140] on icon at bounding box center [407, 140] width 9 height 9
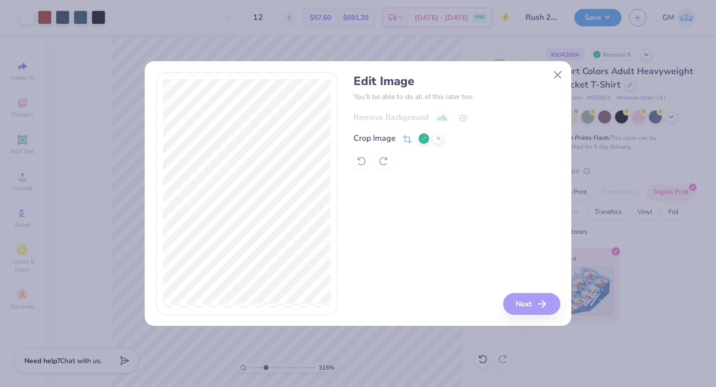
click at [422, 141] on icon at bounding box center [424, 138] width 6 height 6
click at [524, 304] on button "Next" at bounding box center [533, 304] width 57 height 22
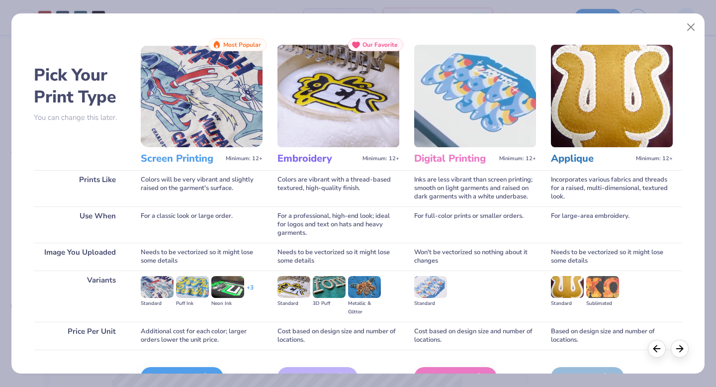
scroll to position [25, 0]
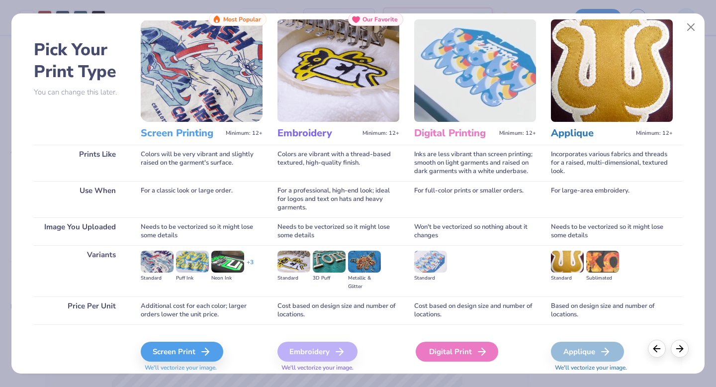
click at [436, 348] on div "Digital Print" at bounding box center [457, 352] width 83 height 20
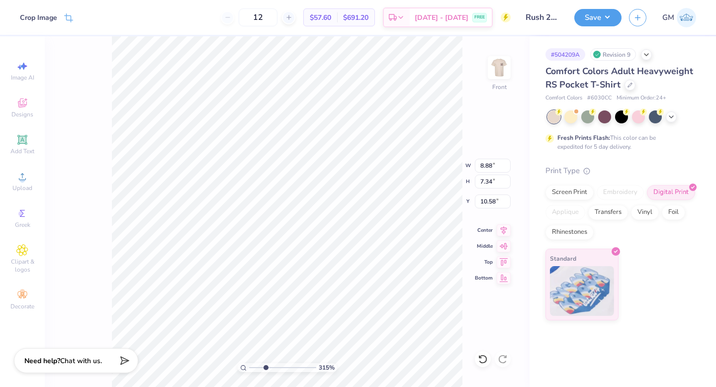
type input "10.12"
type input "4.45"
type input "3.68"
type input "12.00"
type input "2.25"
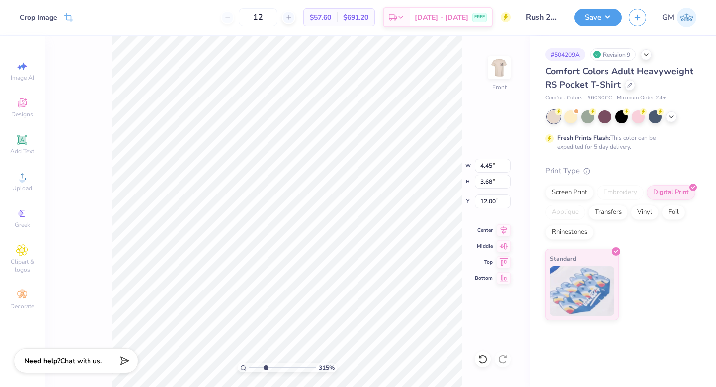
type input "1.86"
type input "12.80"
type input "2.81"
type input "2.32"
type input "12.48"
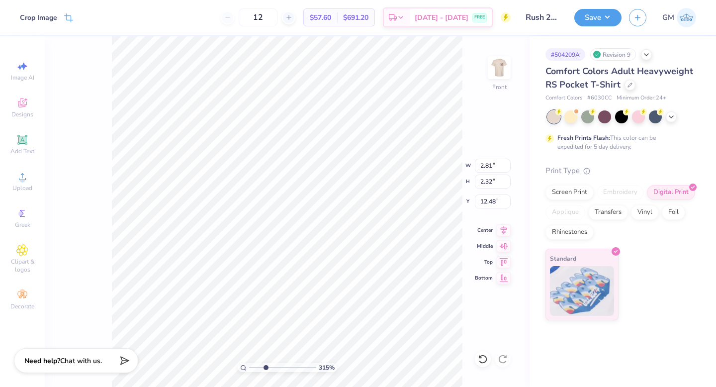
type input "3.19"
type input "2.64"
type input "3.32"
type input "2.74"
type input "12.45"
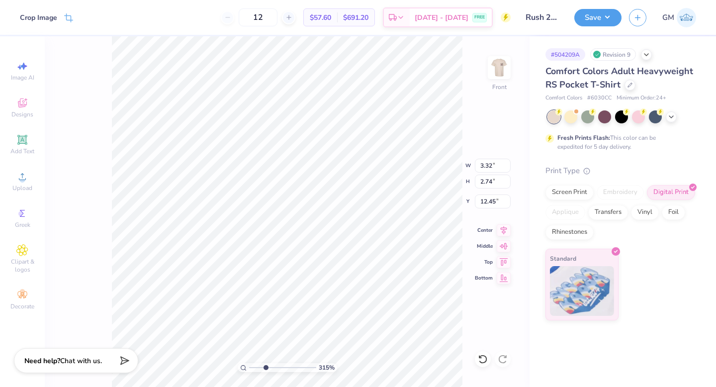
type input "3.34"
type input "2.76"
type input "12.42"
type input "3.37"
type input "2.79"
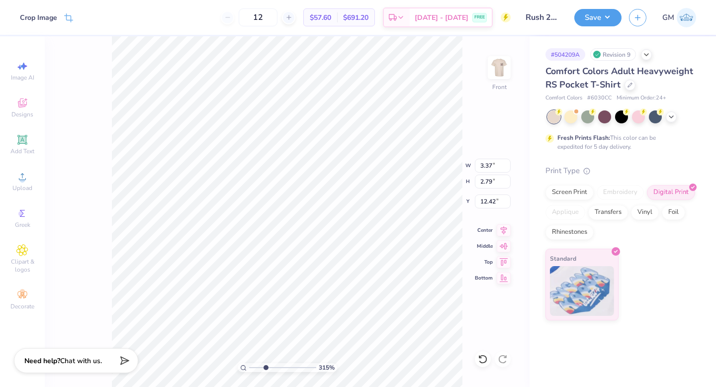
type input "11.20"
type input "15.00"
type input "3.00"
click at [14, 173] on div "Upload" at bounding box center [22, 181] width 35 height 29
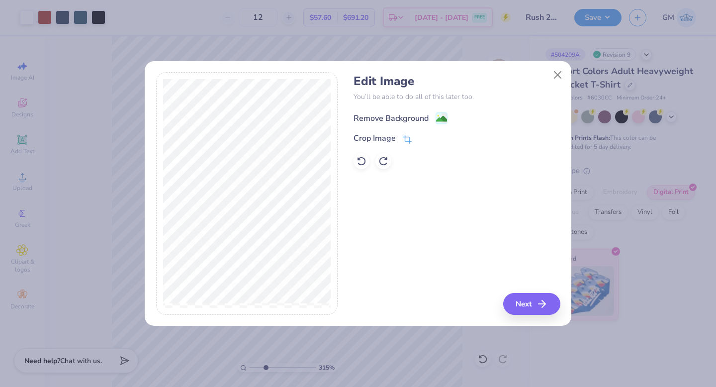
click at [438, 116] on circle at bounding box center [438, 115] width 1 height 1
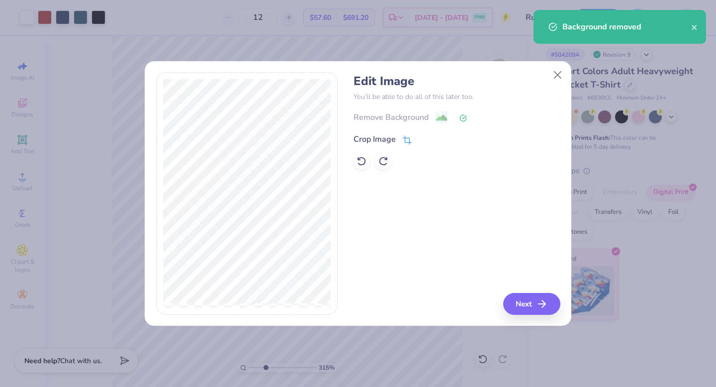
click at [403, 138] on icon at bounding box center [407, 140] width 9 height 9
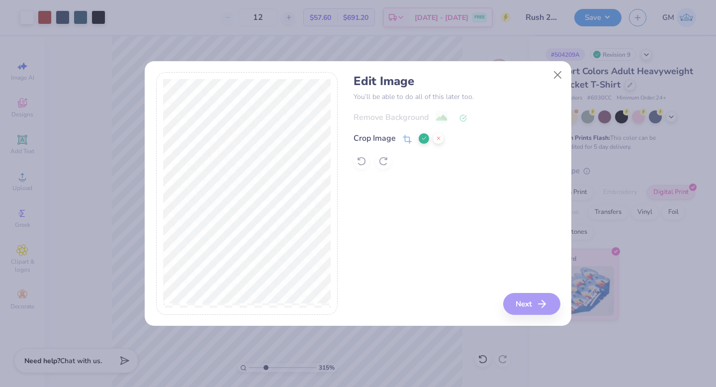
click at [423, 142] on button at bounding box center [424, 138] width 10 height 10
click at [532, 305] on button "Next" at bounding box center [533, 304] width 57 height 22
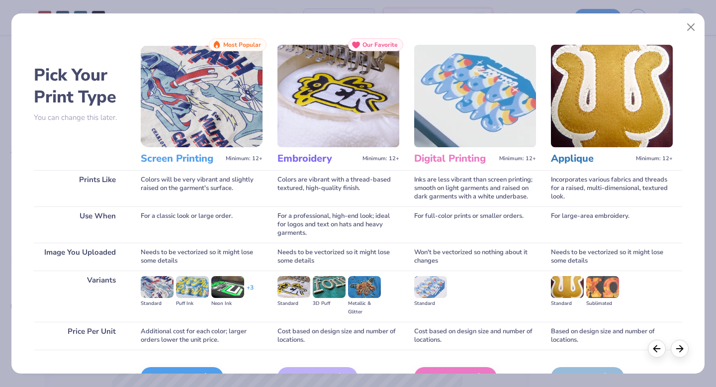
click at [437, 367] on div "Digital Print" at bounding box center [475, 376] width 122 height 53
click at [441, 370] on div "Digital Print" at bounding box center [457, 377] width 83 height 20
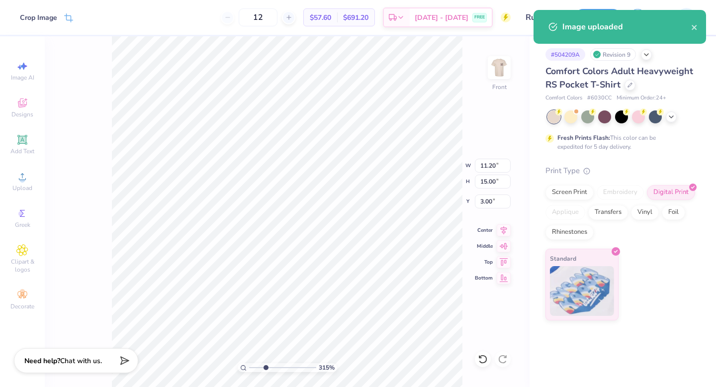
type input "4.88"
type input "7.90"
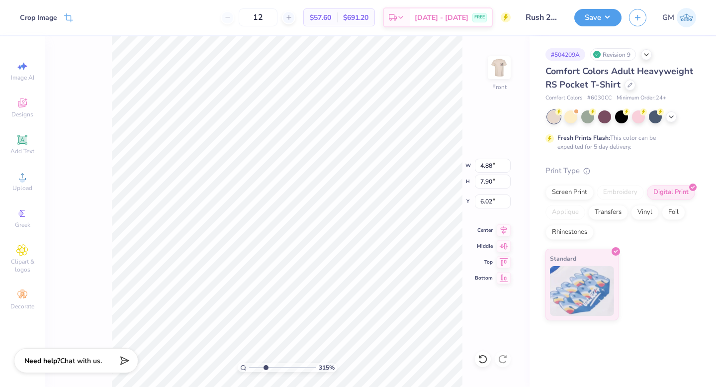
type input "4.07"
type input "2.42"
type input "3.91"
type input "6.48"
type input "2.08"
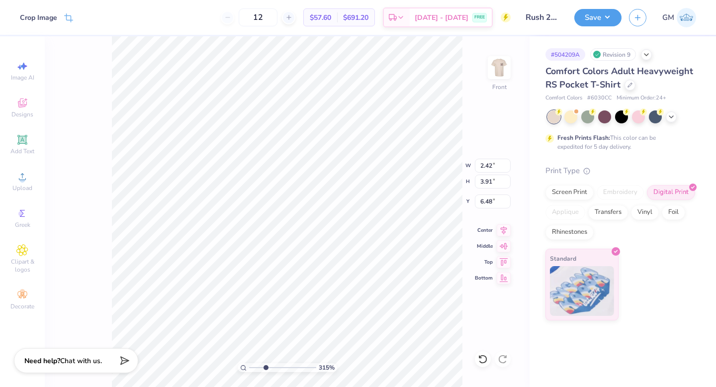
type input "3.36"
type input "6.55"
type input "2.03"
type input "3.28"
type input "1.98"
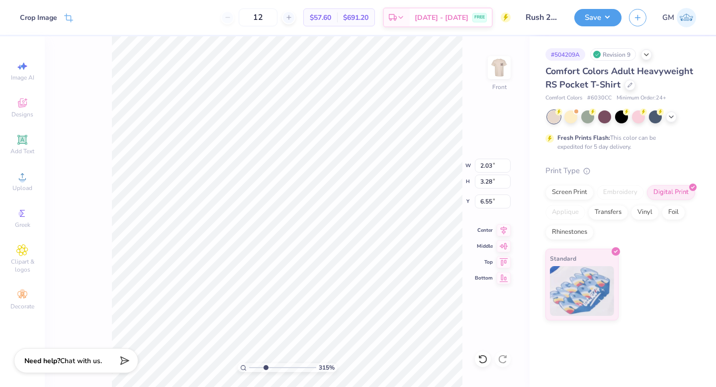
type input "3.20"
type input "6.64"
type input "11.20"
type input "15.00"
type input "3.00"
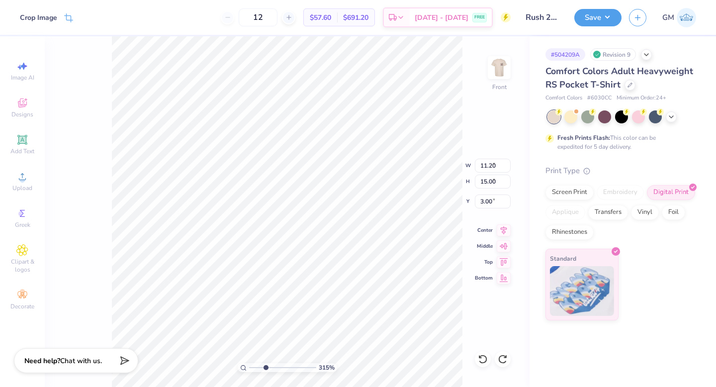
type input "1.98"
type input "3.20"
type input "6.63"
type input "1.94"
type input "3.14"
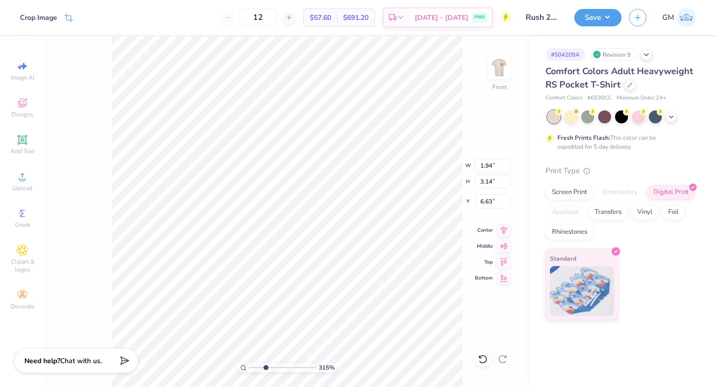
type input "11.20"
type input "15.00"
type input "3.00"
drag, startPoint x: 265, startPoint y: 367, endPoint x: 251, endPoint y: 367, distance: 13.4
type input "1.02"
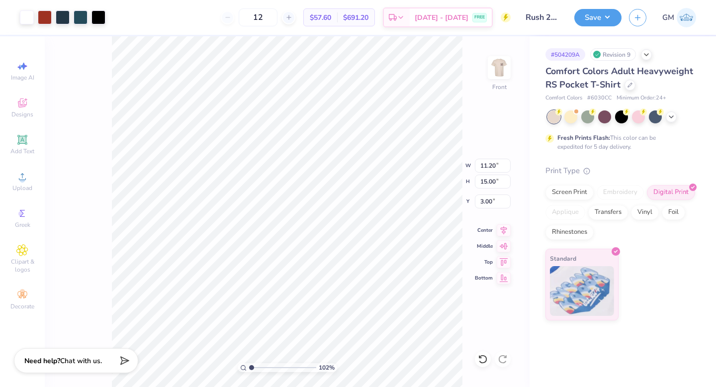
click at [251, 367] on input "range" at bounding box center [282, 367] width 67 height 9
click at [563, 190] on div "Screen Print" at bounding box center [570, 191] width 48 height 15
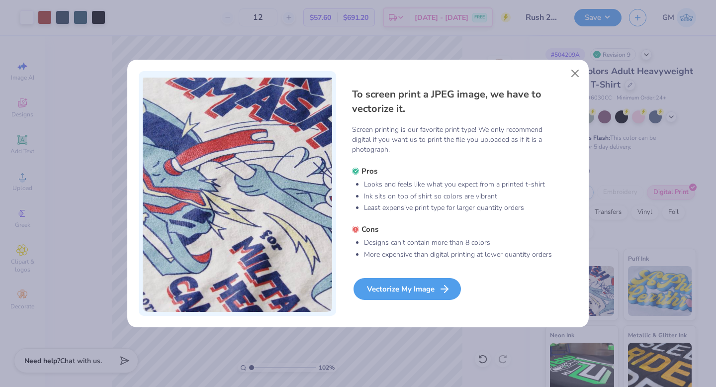
click at [436, 287] on div "Vectorize My Image" at bounding box center [407, 289] width 107 height 22
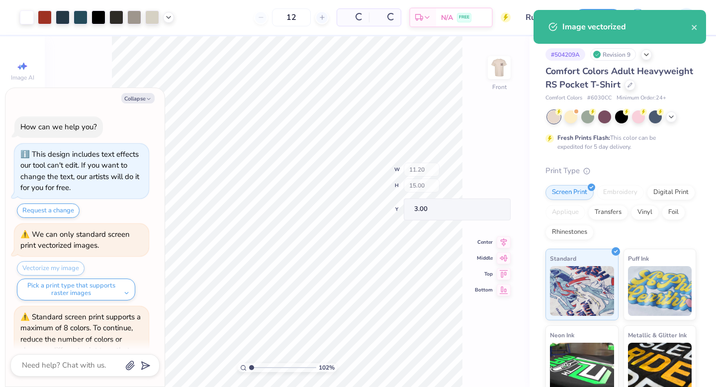
scroll to position [58, 0]
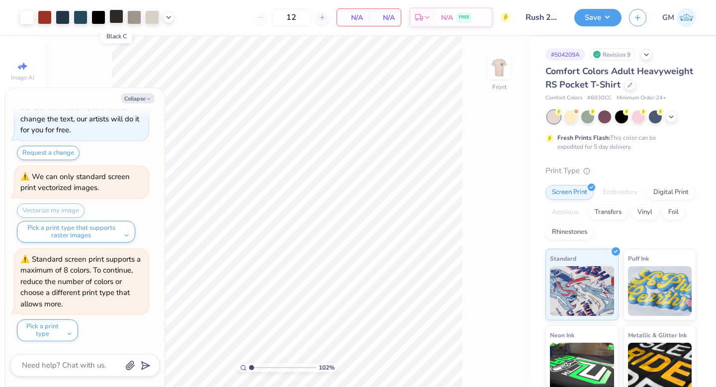
click at [114, 18] on div at bounding box center [116, 16] width 14 height 14
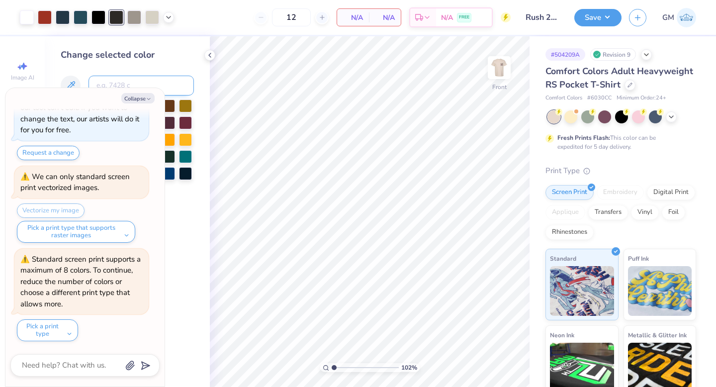
click at [133, 84] on input at bounding box center [141, 86] width 105 height 20
click at [145, 96] on button "Collapse" at bounding box center [137, 98] width 33 height 10
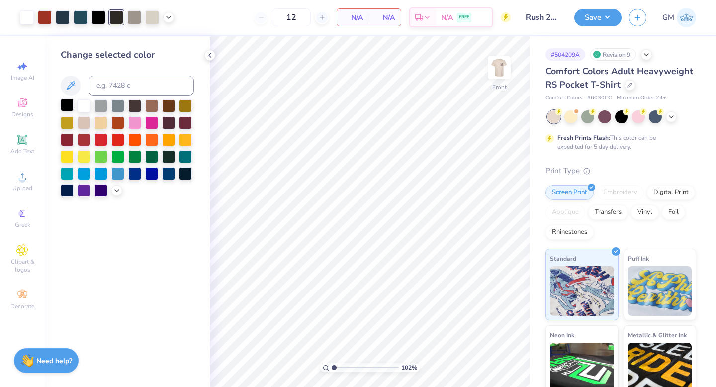
click at [64, 105] on div at bounding box center [67, 104] width 13 height 13
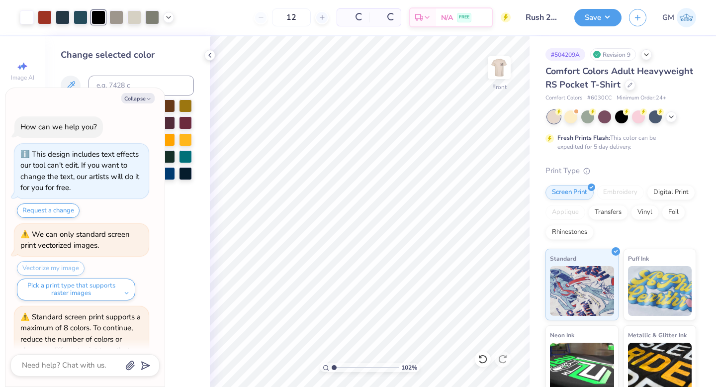
scroll to position [156, 0]
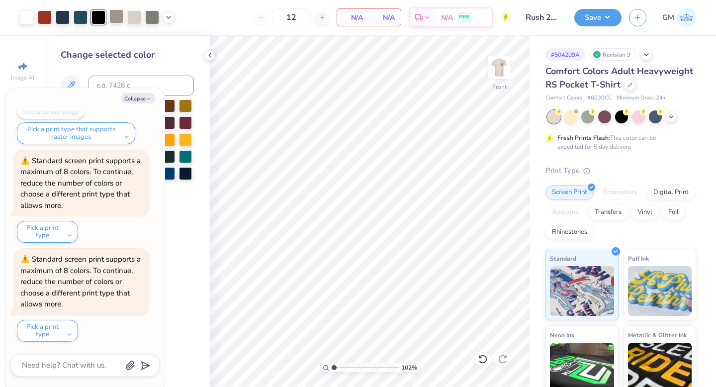
click at [116, 20] on div at bounding box center [116, 16] width 14 height 14
type textarea "x"
click at [142, 85] on input at bounding box center [141, 86] width 105 height 20
type input "7527"
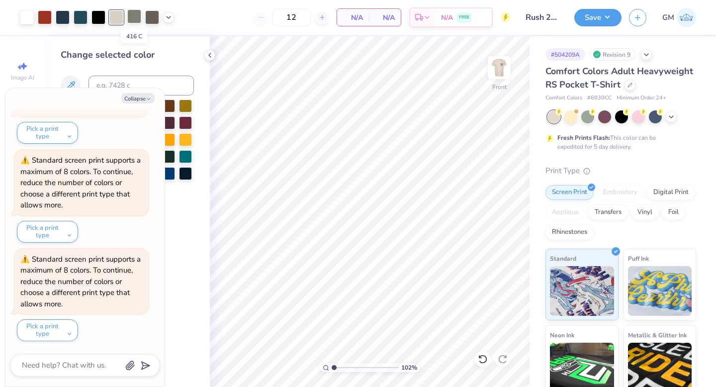
click at [130, 16] on div at bounding box center [134, 16] width 14 height 14
type textarea "x"
click at [154, 83] on input at bounding box center [141, 86] width 105 height 20
type input "7527"
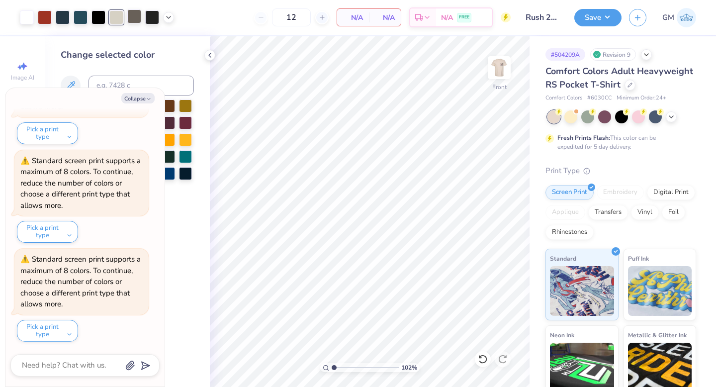
click at [128, 19] on div at bounding box center [134, 16] width 14 height 14
type textarea "x"
click at [136, 82] on input at bounding box center [141, 86] width 105 height 20
type input "7527"
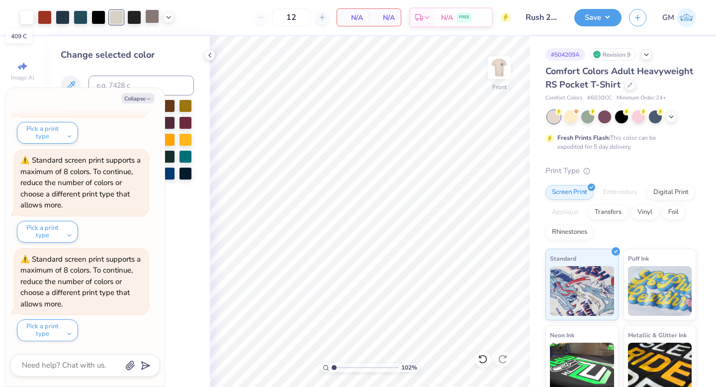
click at [147, 14] on div at bounding box center [152, 16] width 14 height 14
type textarea "x"
click at [174, 87] on input at bounding box center [141, 86] width 105 height 20
type input "7527"
click at [152, 19] on div at bounding box center [152, 16] width 14 height 14
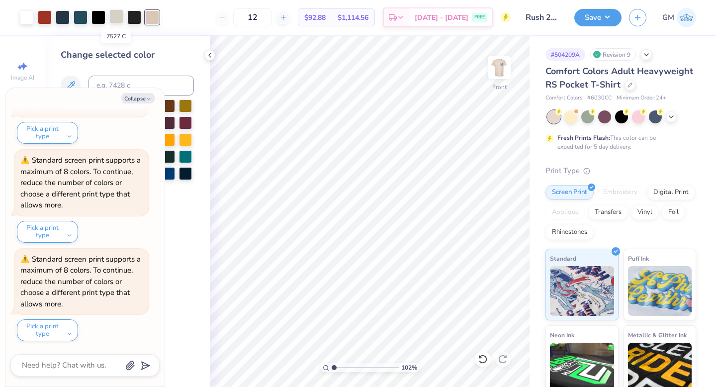
click at [115, 17] on div at bounding box center [116, 16] width 14 height 14
click at [158, 20] on div at bounding box center [152, 16] width 14 height 14
type textarea "x"
click at [158, 84] on input at bounding box center [141, 86] width 105 height 20
type input "7527"
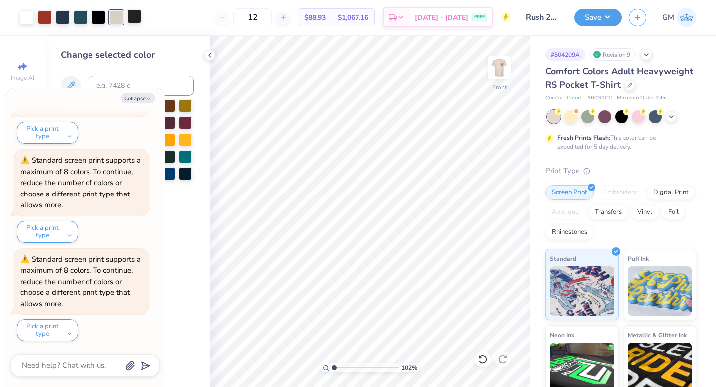
click at [134, 18] on div at bounding box center [134, 16] width 14 height 14
click at [147, 98] on icon "button" at bounding box center [149, 99] width 6 height 6
type textarea "x"
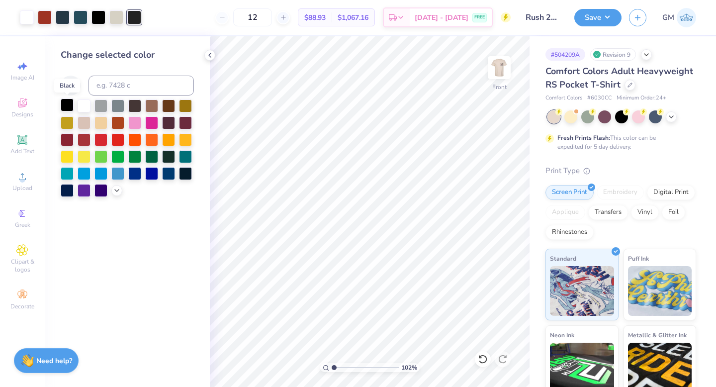
click at [66, 108] on div at bounding box center [67, 104] width 13 height 13
click at [503, 68] on img at bounding box center [500, 68] width 40 height 40
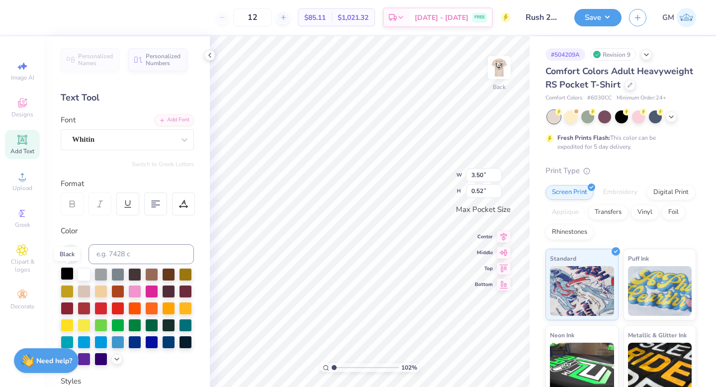
click at [67, 272] on div at bounding box center [67, 273] width 13 height 13
type input "3.44"
type input "0.51"
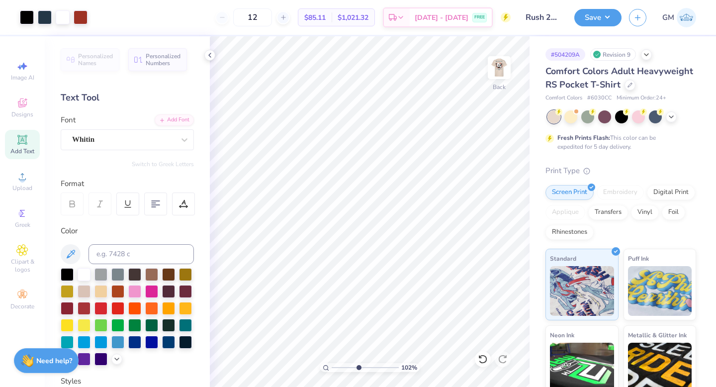
click at [358, 367] on input "range" at bounding box center [365, 367] width 67 height 9
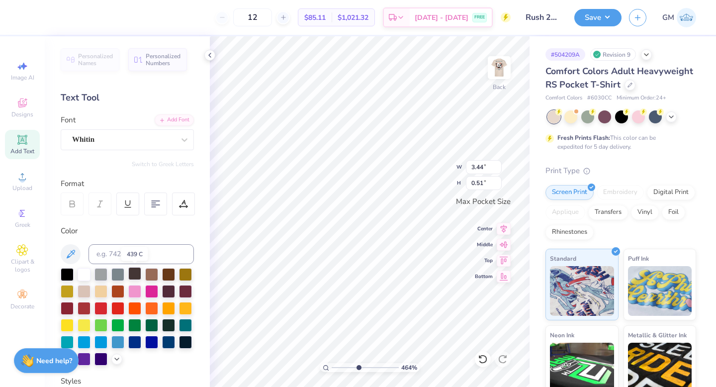
click at [136, 272] on div at bounding box center [134, 273] width 13 height 13
click at [115, 355] on icon at bounding box center [117, 358] width 8 height 8
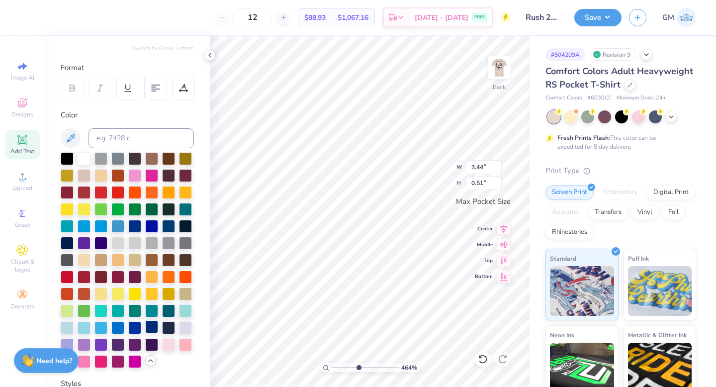
scroll to position [115, 0]
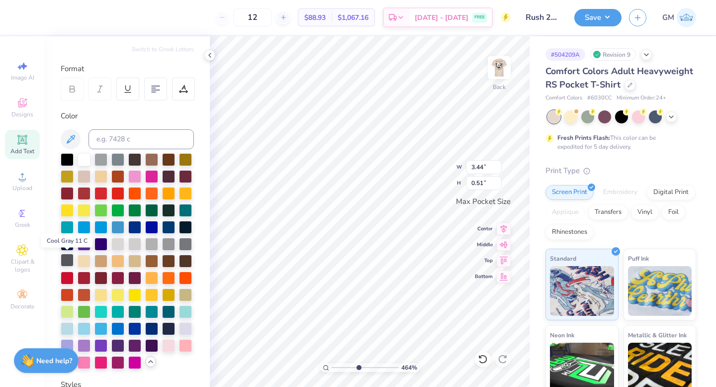
click at [68, 258] on div at bounding box center [67, 260] width 13 height 13
click at [68, 243] on div at bounding box center [67, 243] width 13 height 13
click at [190, 227] on div at bounding box center [185, 226] width 13 height 13
click at [82, 156] on div at bounding box center [84, 158] width 13 height 13
click at [211, 58] on icon at bounding box center [210, 55] width 8 height 8
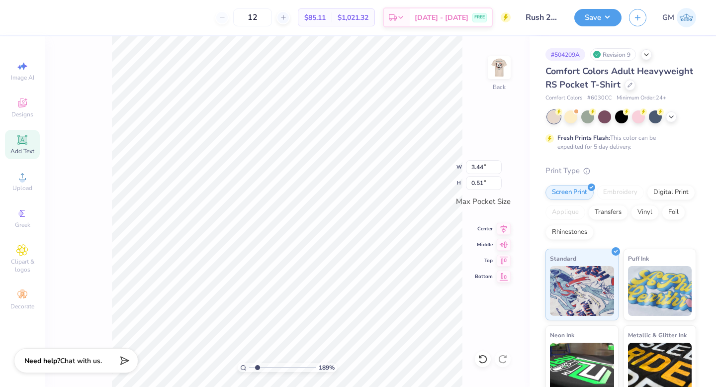
click at [257, 367] on input "range" at bounding box center [282, 367] width 67 height 9
type input "1.18"
click at [252, 367] on input "range" at bounding box center [282, 367] width 67 height 9
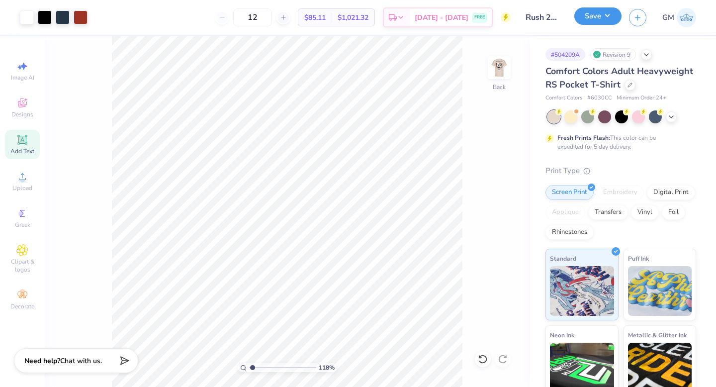
click at [585, 17] on button "Save" at bounding box center [598, 15] width 47 height 17
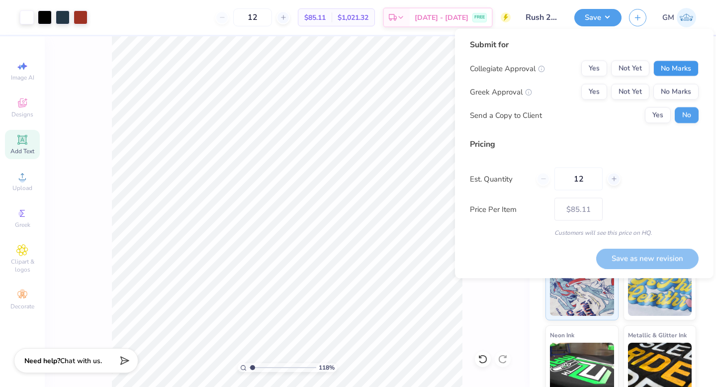
click at [679, 66] on button "No Marks" at bounding box center [676, 69] width 45 height 16
click at [604, 92] on button "Yes" at bounding box center [595, 92] width 26 height 16
click at [610, 262] on button "Save as new revision" at bounding box center [647, 258] width 102 height 20
type input "$85.11"
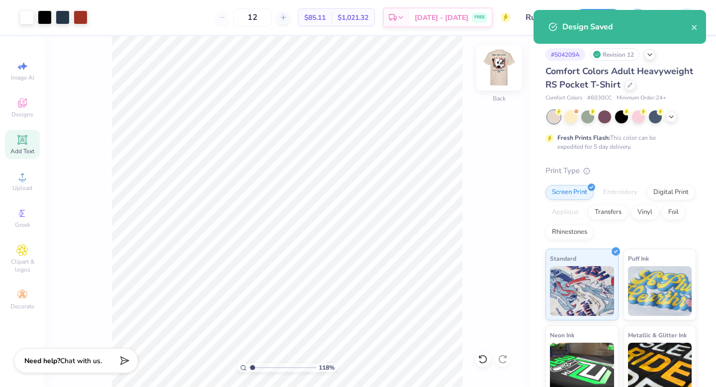
click at [502, 72] on img at bounding box center [500, 68] width 40 height 40
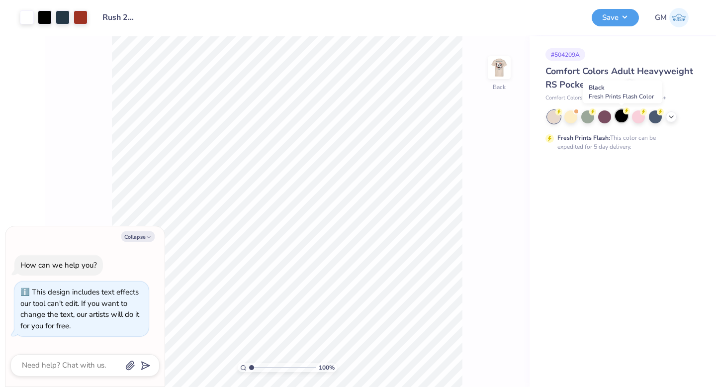
click at [623, 115] on div at bounding box center [621, 115] width 13 height 13
click at [47, 17] on div at bounding box center [45, 16] width 14 height 14
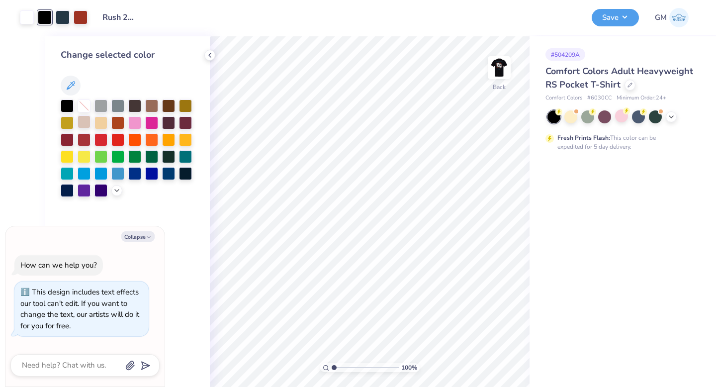
click at [85, 123] on div at bounding box center [84, 121] width 13 height 13
click at [116, 192] on icon at bounding box center [117, 190] width 8 height 8
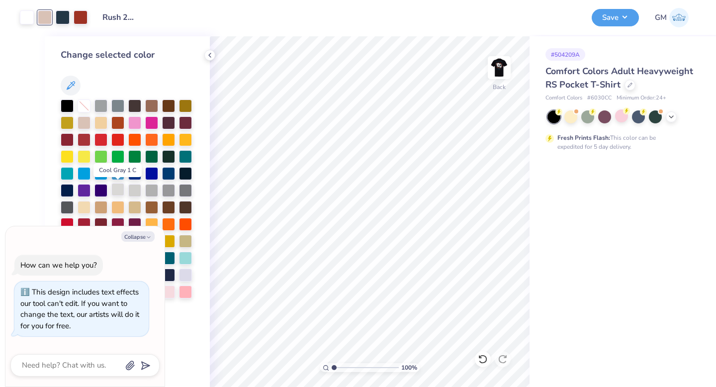
click at [120, 190] on div at bounding box center [117, 189] width 13 height 13
click at [133, 189] on div at bounding box center [134, 189] width 13 height 13
click at [120, 191] on div at bounding box center [117, 189] width 13 height 13
click at [83, 204] on div at bounding box center [84, 206] width 13 height 13
click at [137, 208] on div at bounding box center [134, 206] width 13 height 13
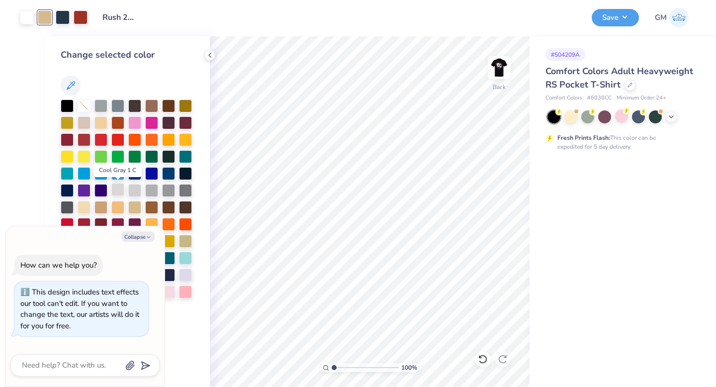
click at [118, 189] on div at bounding box center [117, 189] width 13 height 13
click at [505, 73] on img at bounding box center [500, 68] width 40 height 40
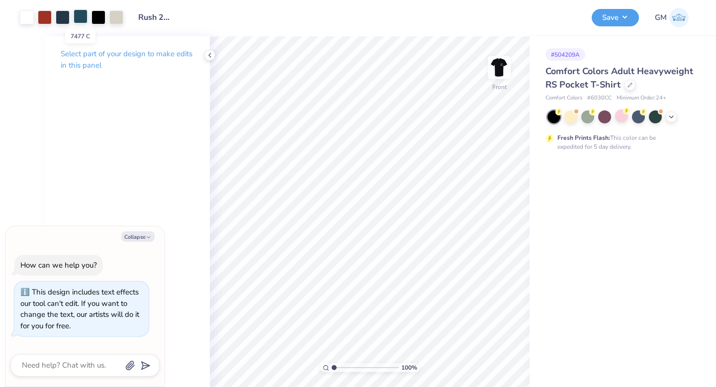
click at [79, 18] on div at bounding box center [81, 16] width 14 height 14
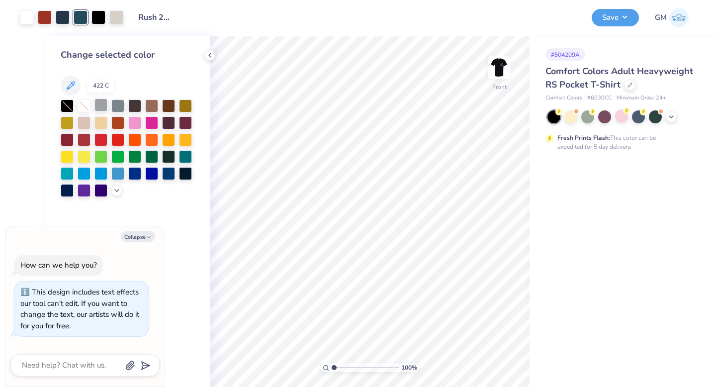
click at [102, 106] on div at bounding box center [101, 104] width 13 height 13
click at [115, 106] on div at bounding box center [117, 104] width 13 height 13
click at [119, 189] on icon at bounding box center [117, 190] width 8 height 8
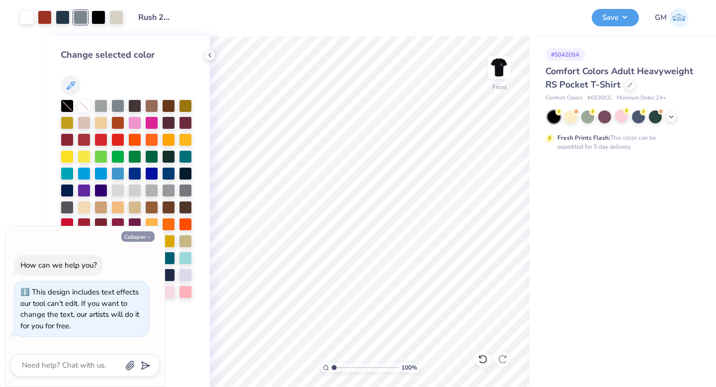
click at [149, 235] on icon "button" at bounding box center [149, 237] width 6 height 6
type textarea "x"
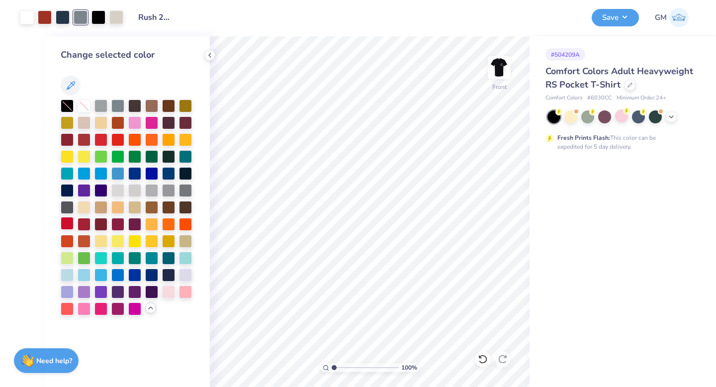
click at [68, 221] on div at bounding box center [67, 223] width 13 height 13
click at [102, 119] on div at bounding box center [101, 121] width 13 height 13
click at [119, 189] on div at bounding box center [117, 189] width 13 height 13
click at [84, 204] on div at bounding box center [84, 206] width 13 height 13
click at [605, 19] on button "Save" at bounding box center [615, 15] width 47 height 17
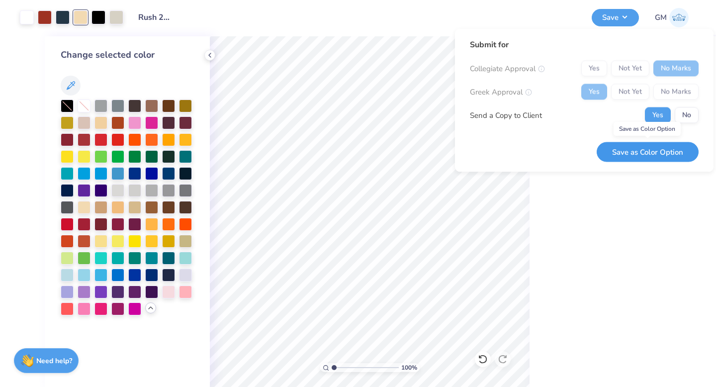
click at [620, 149] on button "Save as Color Option" at bounding box center [648, 152] width 102 height 20
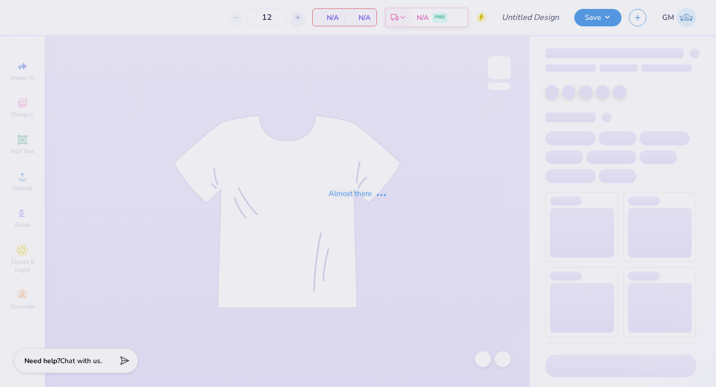
type input "Rush 25 Work in progress"
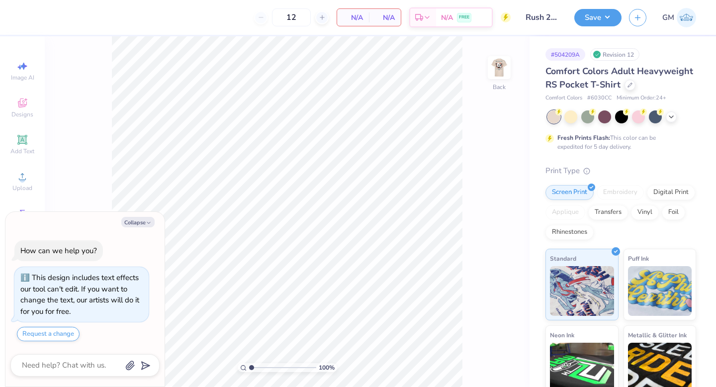
type textarea "x"
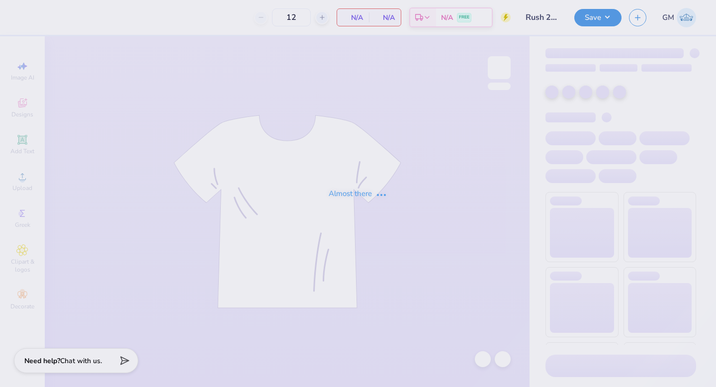
type input "Rush 25 Work in progress"
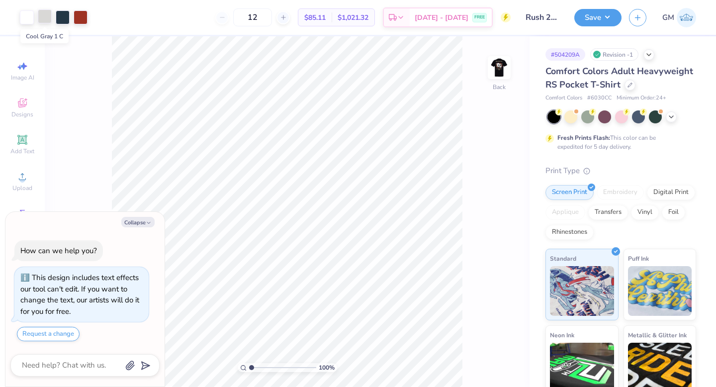
click at [44, 17] on div at bounding box center [45, 16] width 14 height 14
type textarea "x"
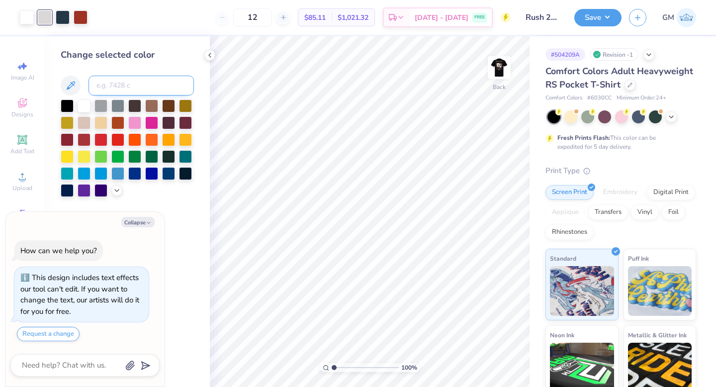
click at [125, 86] on input at bounding box center [141, 86] width 105 height 20
type input "7499"
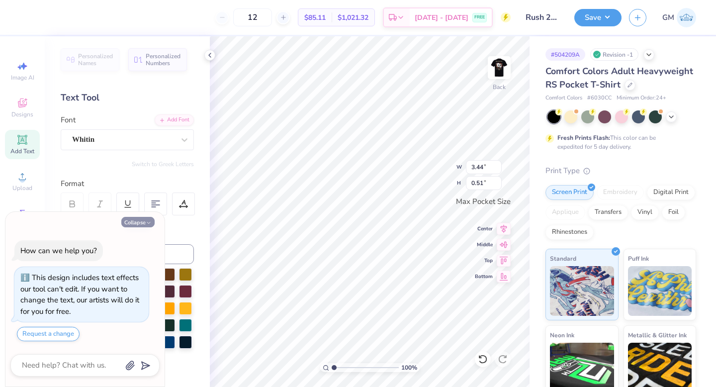
click at [146, 219] on button "Collapse" at bounding box center [137, 222] width 33 height 10
type textarea "x"
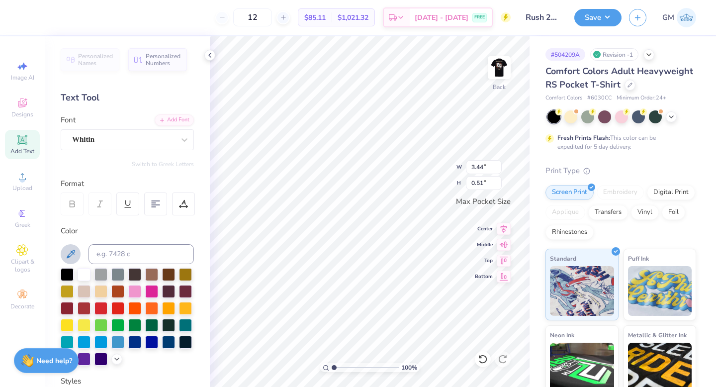
click at [67, 261] on button at bounding box center [71, 254] width 20 height 20
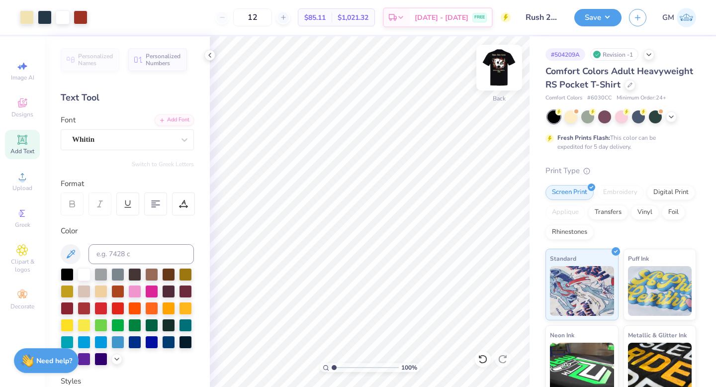
click at [508, 65] on img at bounding box center [500, 68] width 40 height 40
click at [496, 67] on img at bounding box center [500, 68] width 40 height 40
click at [496, 67] on img at bounding box center [499, 68] width 20 height 20
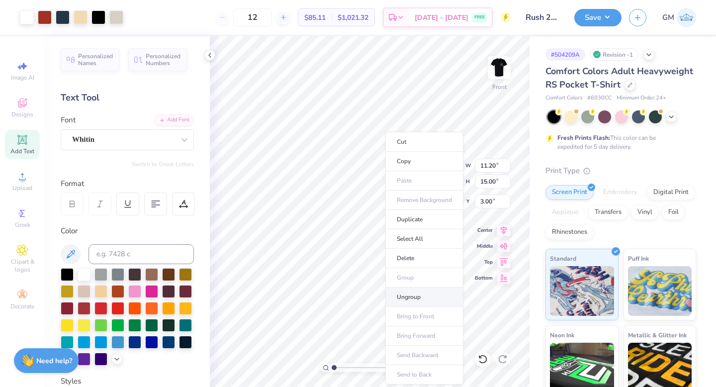
click at [411, 297] on li "Ungroup" at bounding box center [425, 297] width 78 height 19
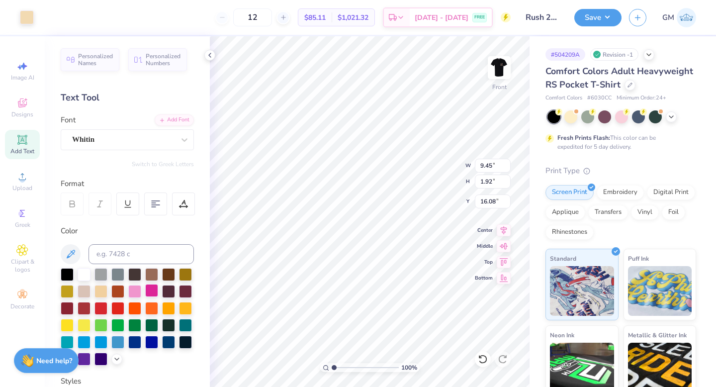
click at [151, 294] on div at bounding box center [151, 290] width 13 height 13
click at [151, 290] on div at bounding box center [151, 290] width 13 height 13
click at [29, 13] on div at bounding box center [27, 16] width 14 height 14
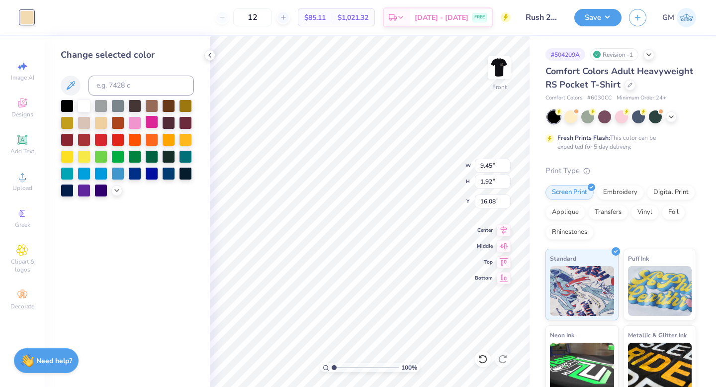
click at [155, 124] on div at bounding box center [151, 121] width 13 height 13
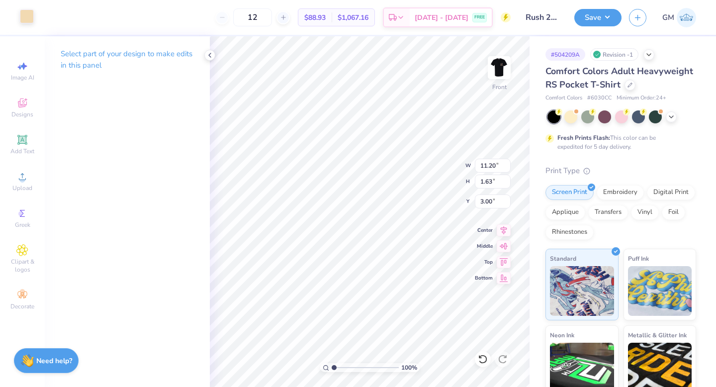
click at [27, 12] on div at bounding box center [27, 16] width 14 height 14
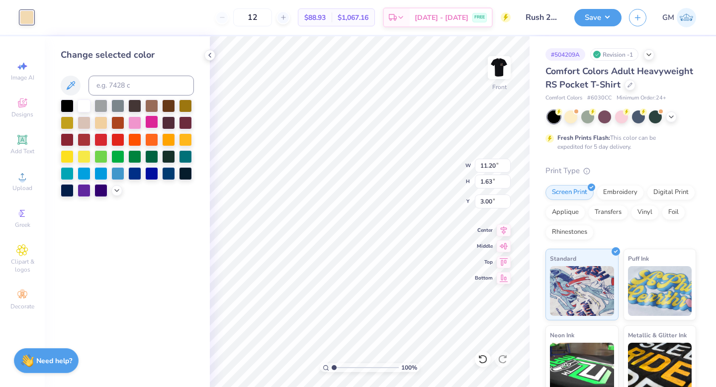
click at [151, 122] on div at bounding box center [151, 121] width 13 height 13
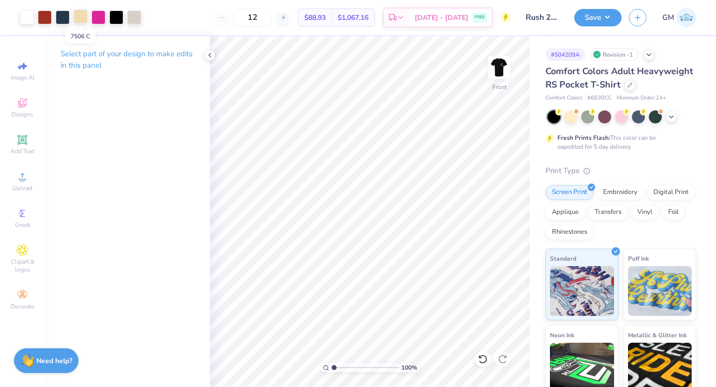
click at [78, 15] on div at bounding box center [81, 16] width 14 height 14
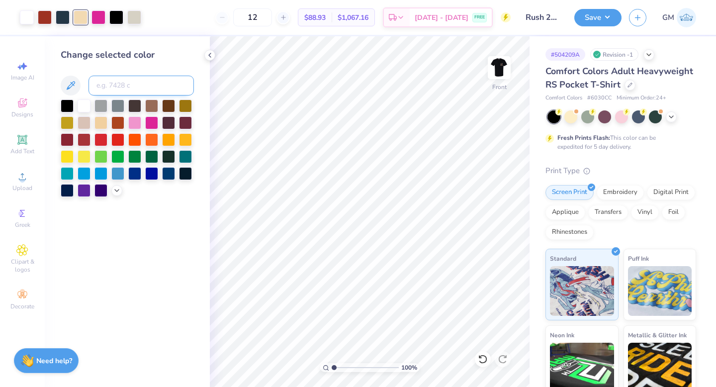
click at [154, 89] on input at bounding box center [141, 86] width 105 height 20
type input "7477"
click at [98, 13] on div at bounding box center [99, 16] width 14 height 14
click at [144, 87] on input at bounding box center [141, 86] width 105 height 20
type input "7499"
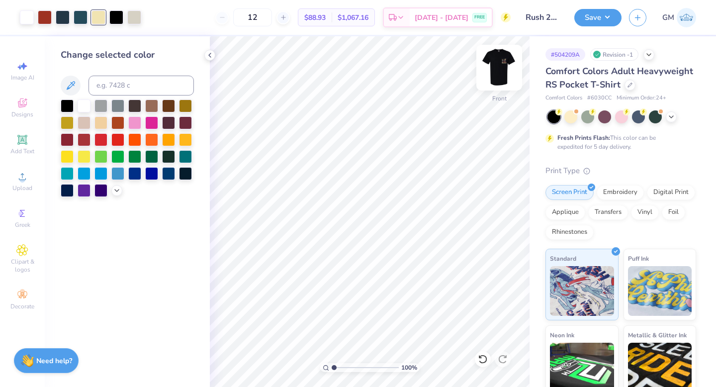
click at [500, 71] on img at bounding box center [500, 68] width 40 height 40
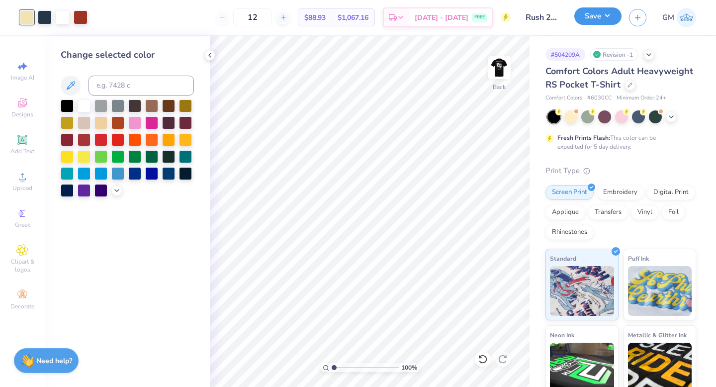
click at [591, 15] on button "Save" at bounding box center [598, 15] width 47 height 17
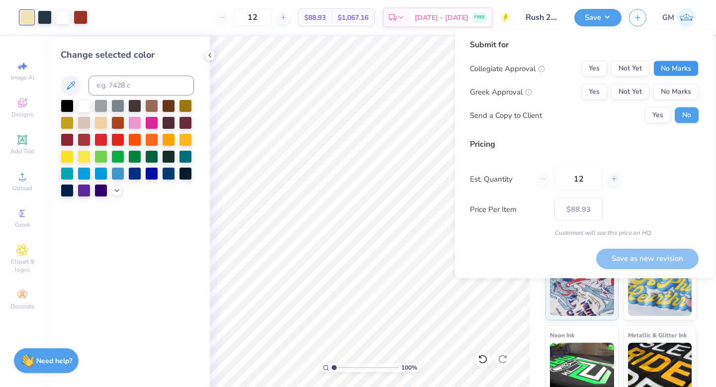
click at [669, 66] on button "No Marks" at bounding box center [676, 69] width 45 height 16
click at [589, 94] on button "Yes" at bounding box center [595, 92] width 26 height 16
click at [635, 260] on button "Save as new revision" at bounding box center [647, 258] width 102 height 20
type input "– –"
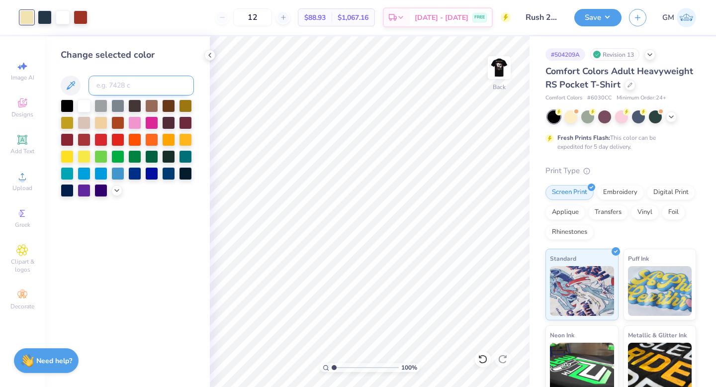
click at [127, 88] on input at bounding box center [141, 86] width 105 height 20
type input "Bla"
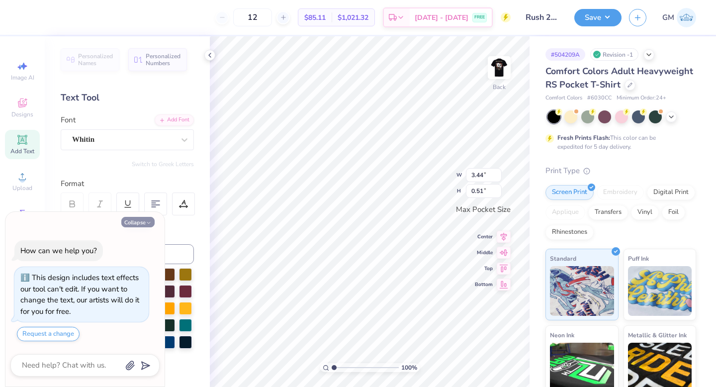
click at [145, 220] on button "Collapse" at bounding box center [137, 222] width 33 height 10
type textarea "x"
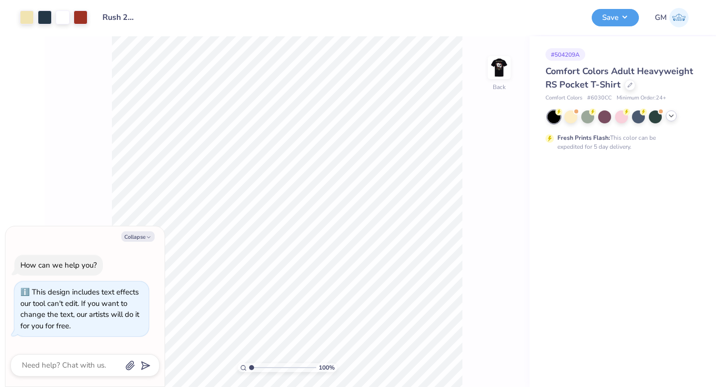
click at [673, 117] on icon at bounding box center [672, 116] width 8 height 8
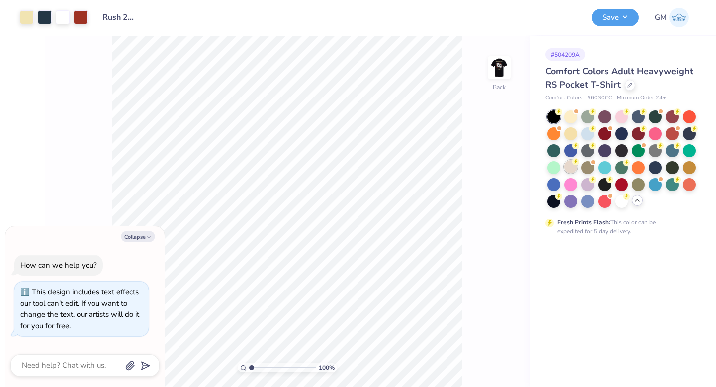
click at [572, 168] on div at bounding box center [571, 166] width 13 height 13
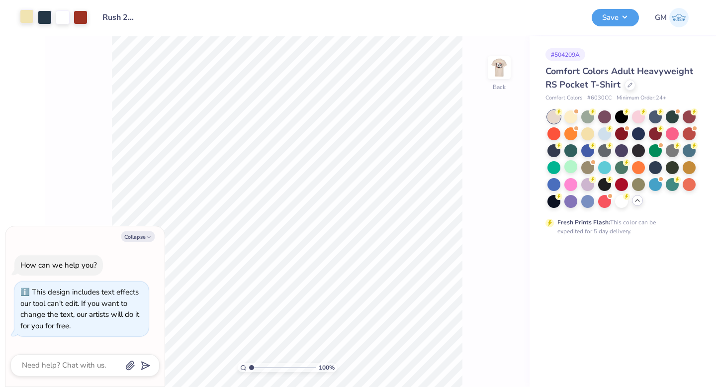
click at [26, 16] on div at bounding box center [27, 16] width 14 height 14
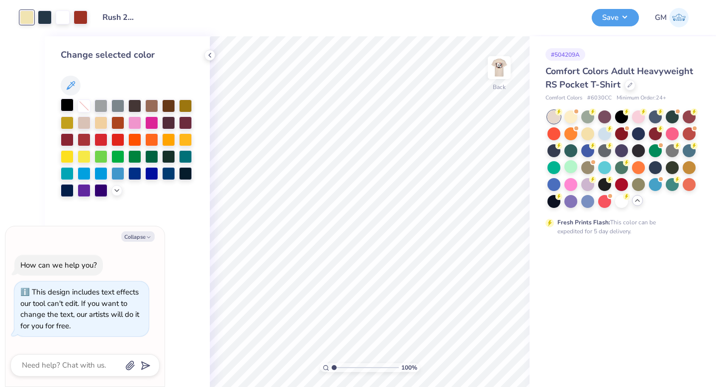
click at [62, 106] on div at bounding box center [67, 104] width 13 height 13
click at [499, 66] on img at bounding box center [500, 68] width 40 height 40
click at [100, 16] on div at bounding box center [99, 16] width 14 height 14
click at [113, 189] on icon at bounding box center [117, 190] width 8 height 8
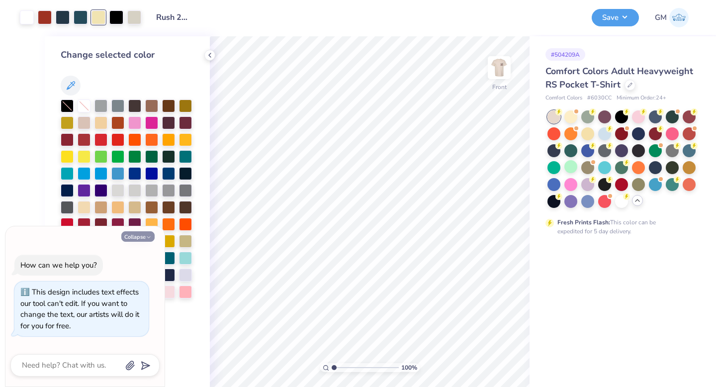
click at [139, 238] on button "Collapse" at bounding box center [137, 236] width 33 height 10
type textarea "x"
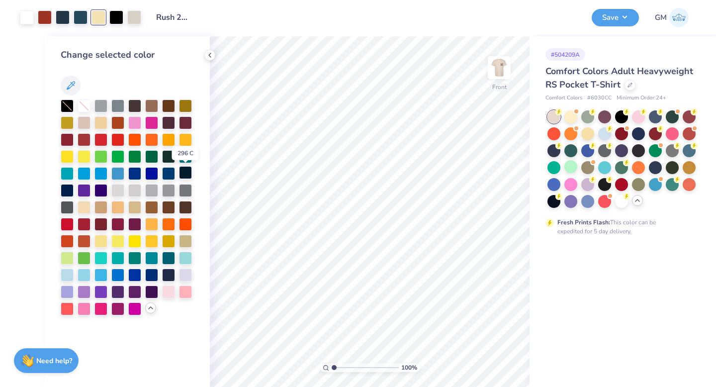
click at [189, 172] on div at bounding box center [185, 172] width 13 height 13
click at [185, 189] on div at bounding box center [185, 189] width 13 height 13
click at [185, 175] on div at bounding box center [185, 172] width 13 height 13
click at [115, 105] on div at bounding box center [117, 104] width 13 height 13
click at [131, 107] on div at bounding box center [134, 104] width 13 height 13
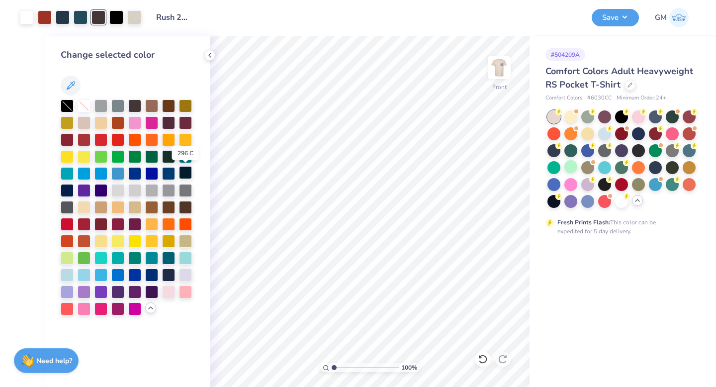
click at [186, 172] on div at bounding box center [185, 172] width 13 height 13
click at [153, 276] on div at bounding box center [151, 274] width 13 height 13
click at [188, 177] on div at bounding box center [185, 172] width 13 height 13
click at [607, 18] on button "Save" at bounding box center [615, 15] width 47 height 17
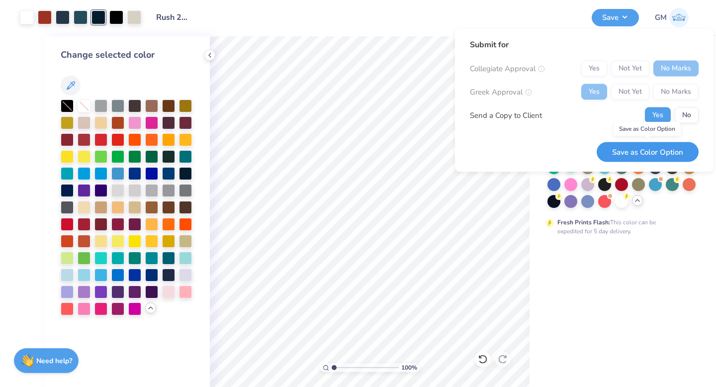
click at [648, 146] on button "Save as Color Option" at bounding box center [648, 152] width 102 height 20
